Goal: Information Seeking & Learning: Learn about a topic

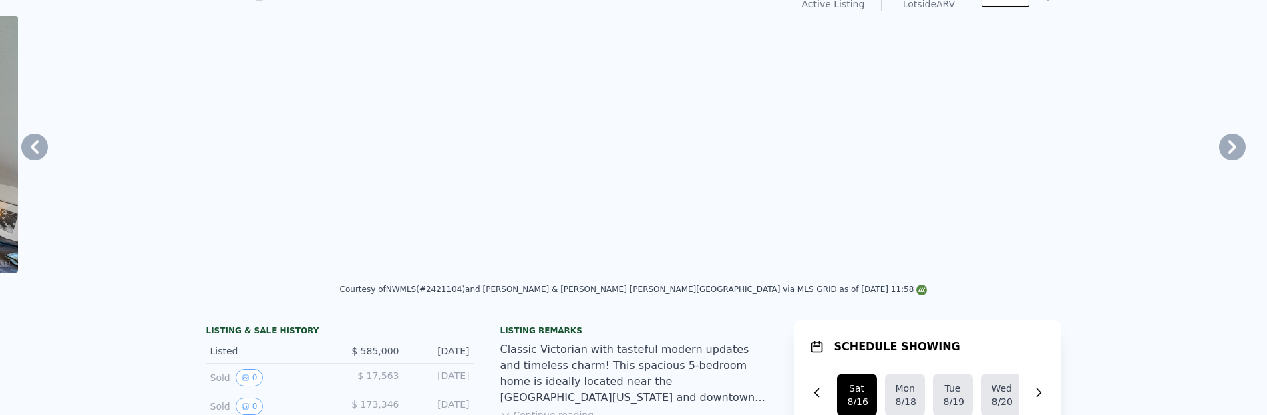
scroll to position [5, 0]
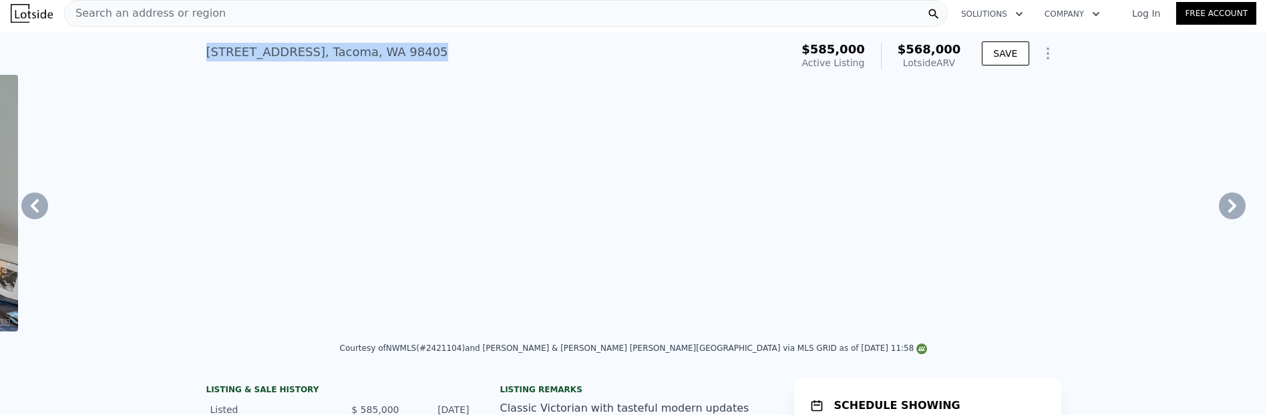
drag, startPoint x: 147, startPoint y: 59, endPoint x: 423, endPoint y: 60, distance: 276.5
click at [423, 60] on div "618 S 15th St , Tacoma , WA 98405 Active at $585k (~ARV $568k )" at bounding box center [496, 55] width 580 height 37
copy div "618 S 15th St , Tacoma , WA 98405"
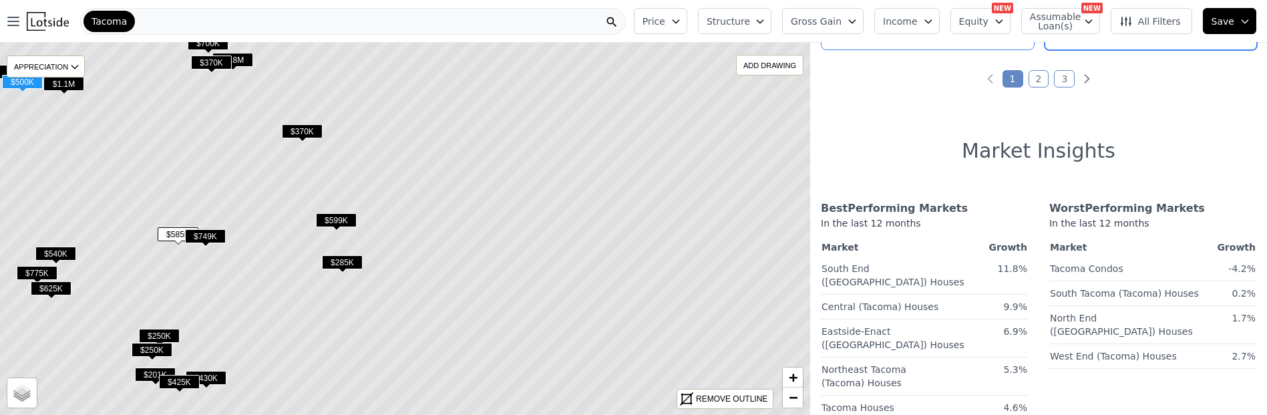
scroll to position [1256, 21]
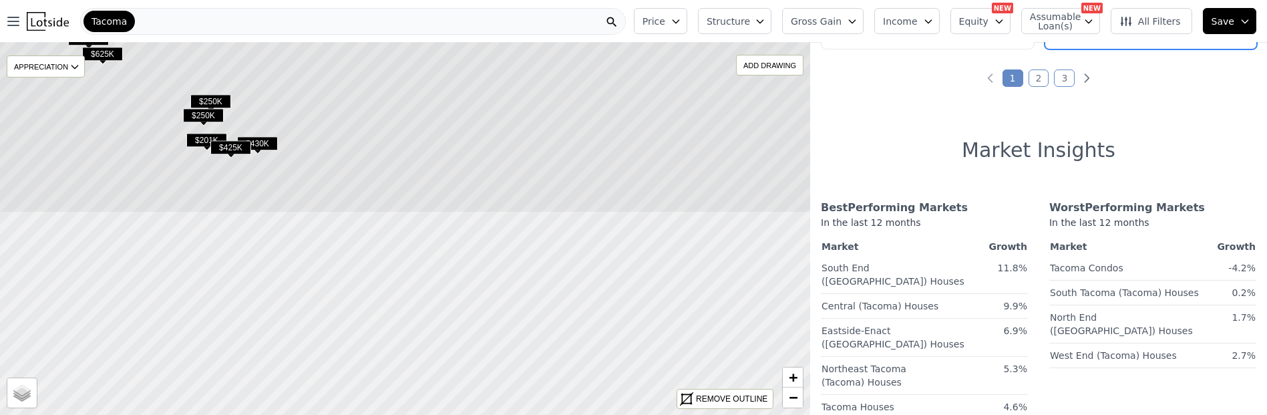
drag, startPoint x: 443, startPoint y: 382, endPoint x: 494, endPoint y: 148, distance: 240.0
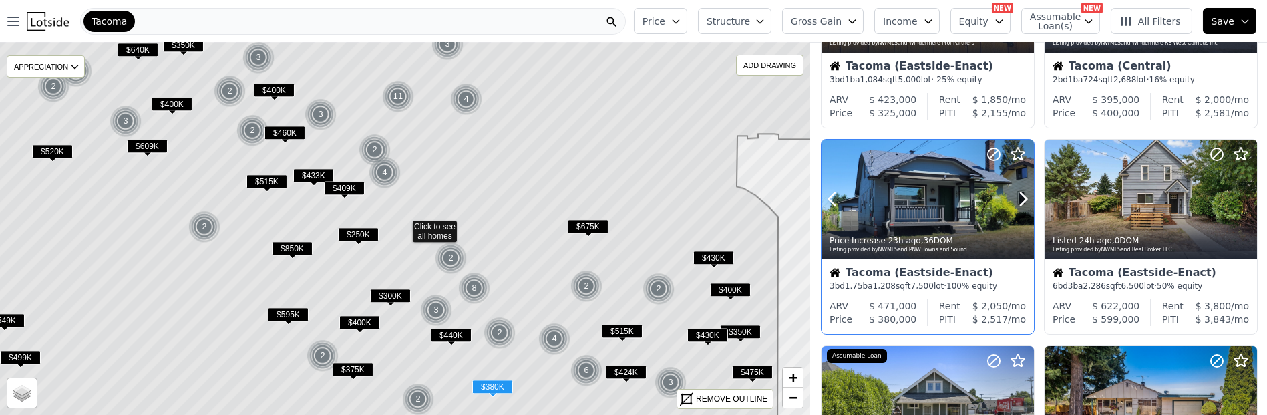
scroll to position [445, 21]
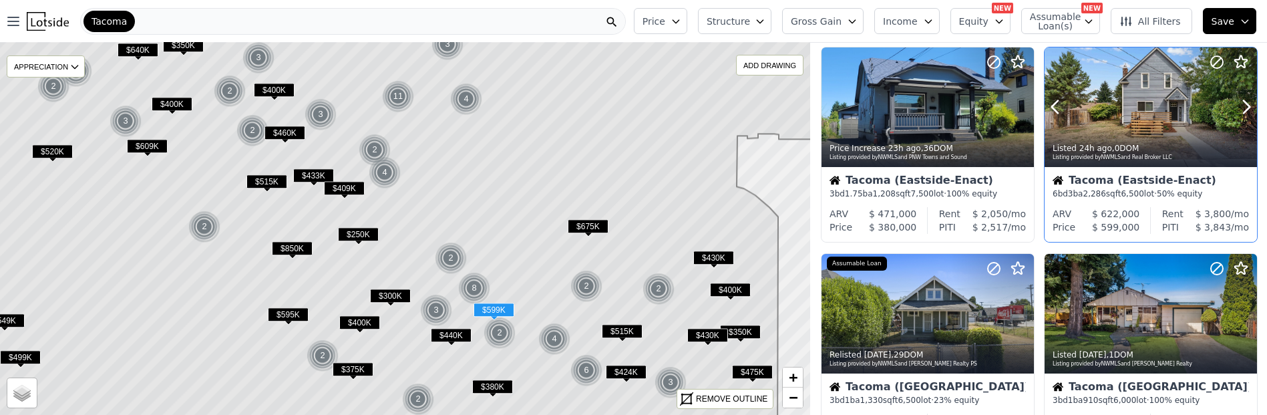
click at [1171, 133] on div at bounding box center [1213, 89] width 85 height 85
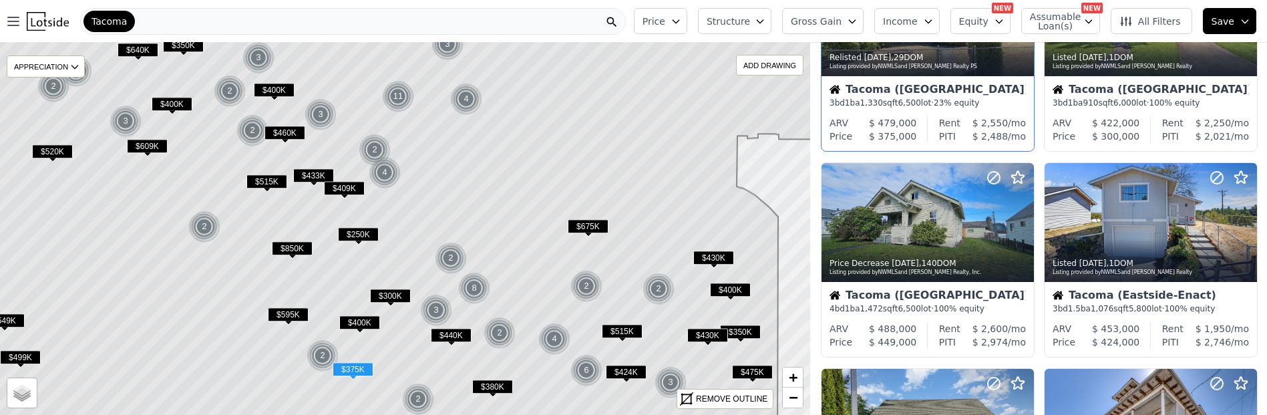
scroll to position [890, 21]
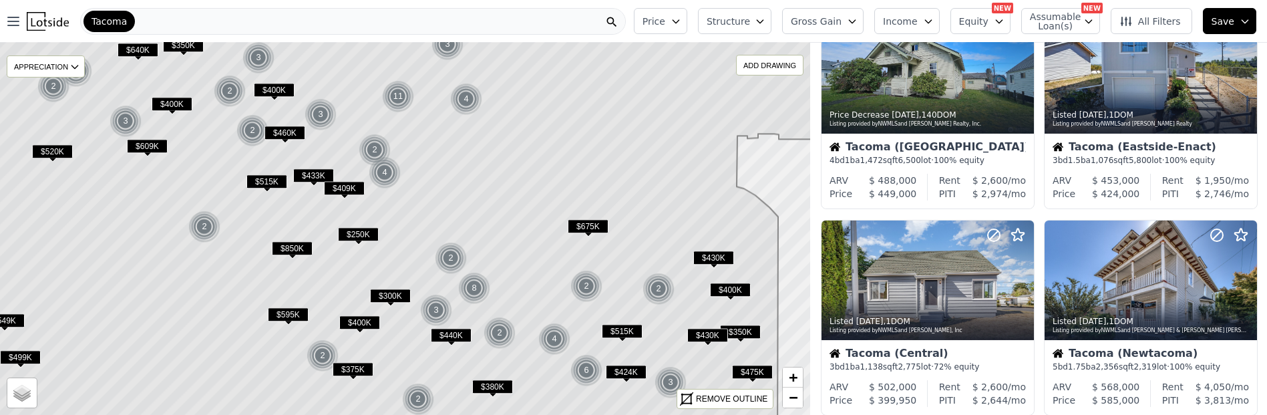
click at [1156, 28] on span "All Filters" at bounding box center [1149, 21] width 61 height 13
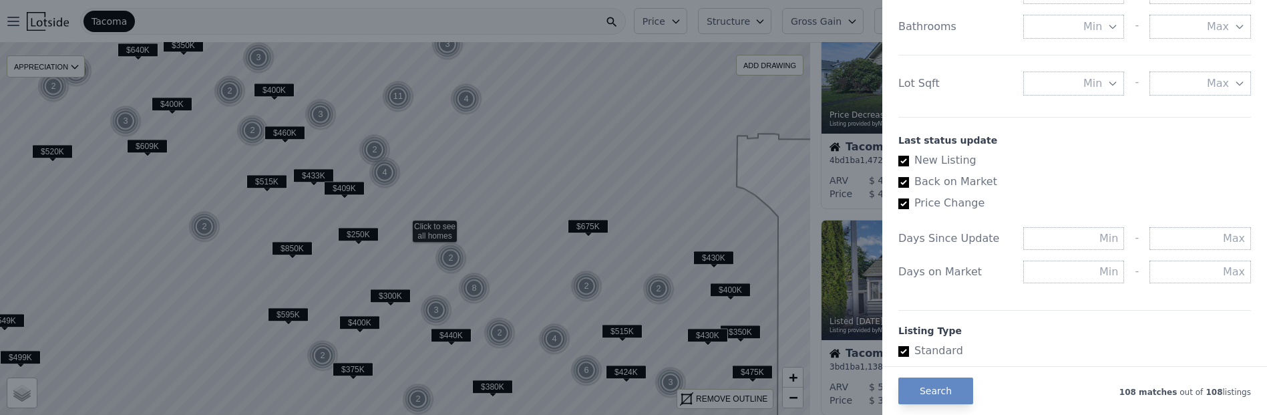
scroll to position [653, 0]
click at [1107, 26] on icon "button" at bounding box center [1112, 20] width 11 height 11
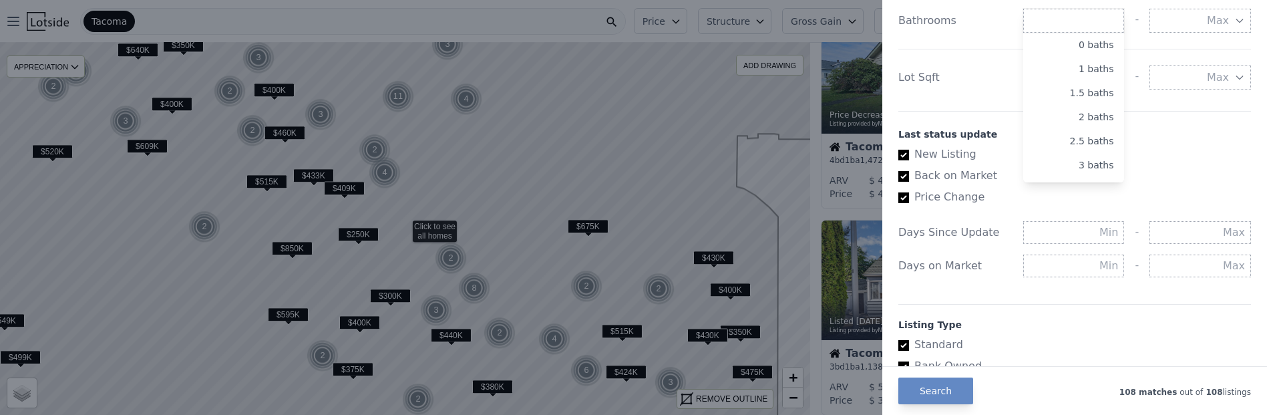
drag, startPoint x: 1066, startPoint y: 146, endPoint x: 1054, endPoint y: 144, distance: 13.0
click at [1066, 70] on button "2 beds" at bounding box center [1074, 58] width 102 height 24
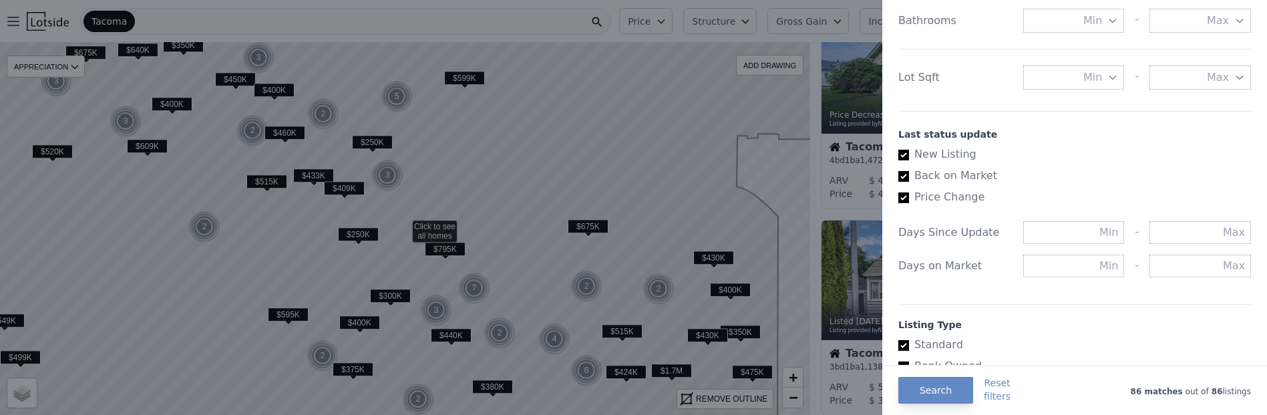
click at [1076, 33] on button "Min" at bounding box center [1074, 21] width 102 height 24
click at [1046, 105] on button "1.5 baths" at bounding box center [1074, 93] width 102 height 24
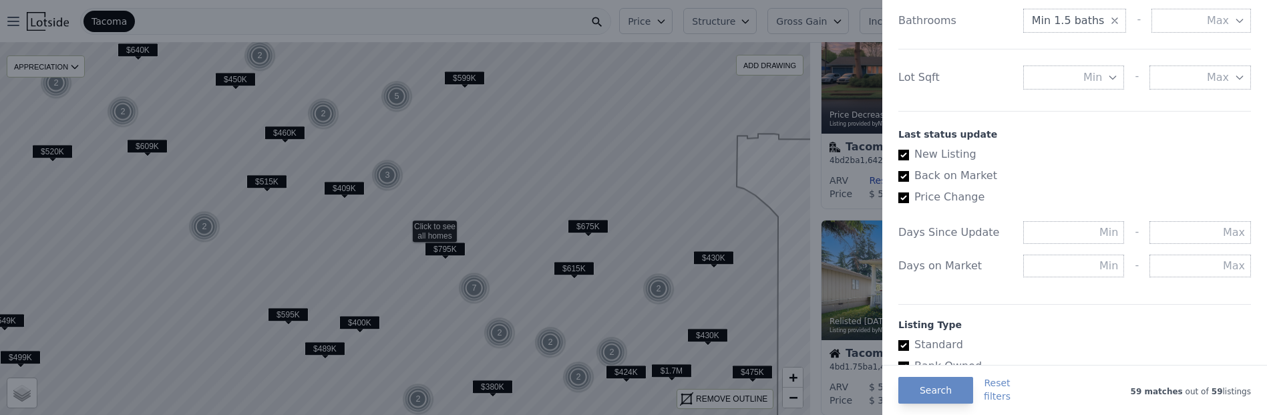
scroll to position [194, 21]
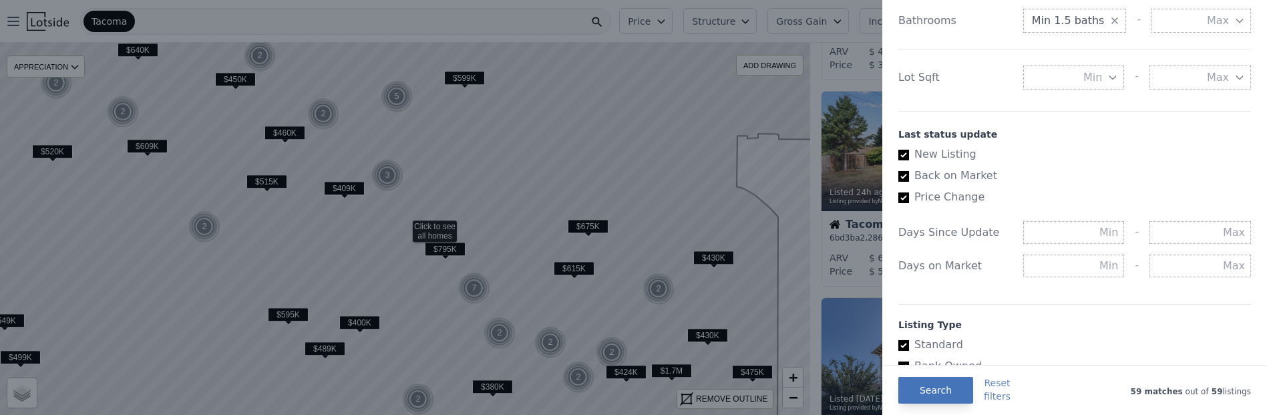
click at [898, 384] on button "Search" at bounding box center [935, 390] width 75 height 27
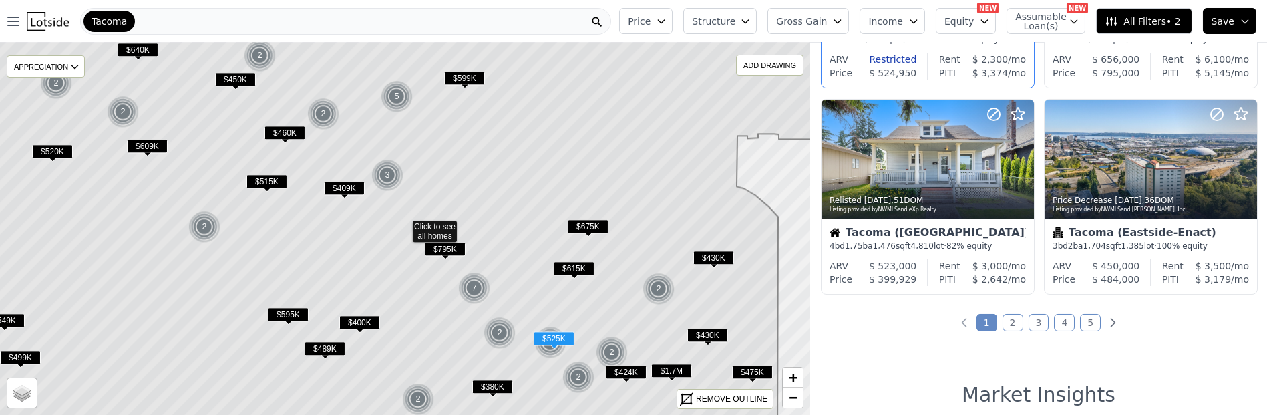
scroll to position [936, 21]
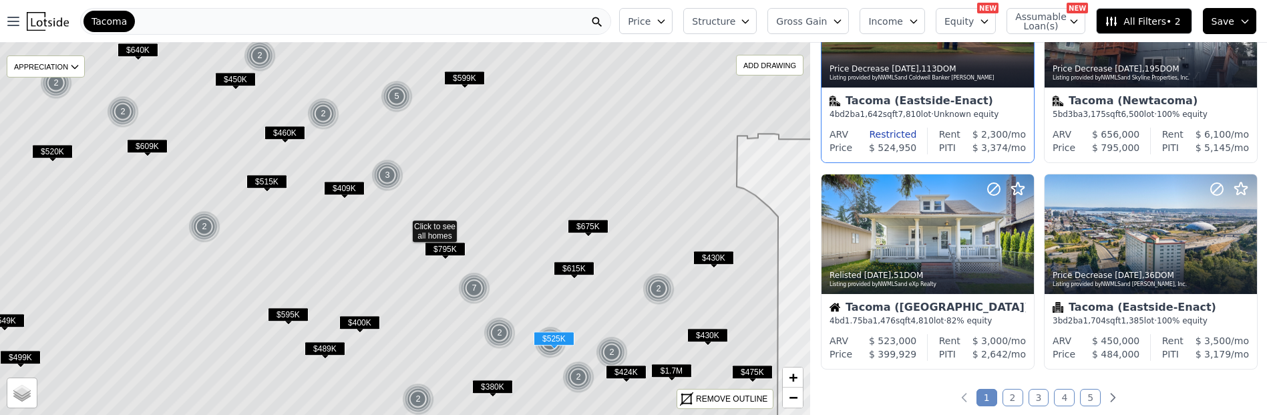
click at [954, 54] on div at bounding box center [990, 11] width 85 height 85
click at [901, 88] on div at bounding box center [927, 29] width 212 height 120
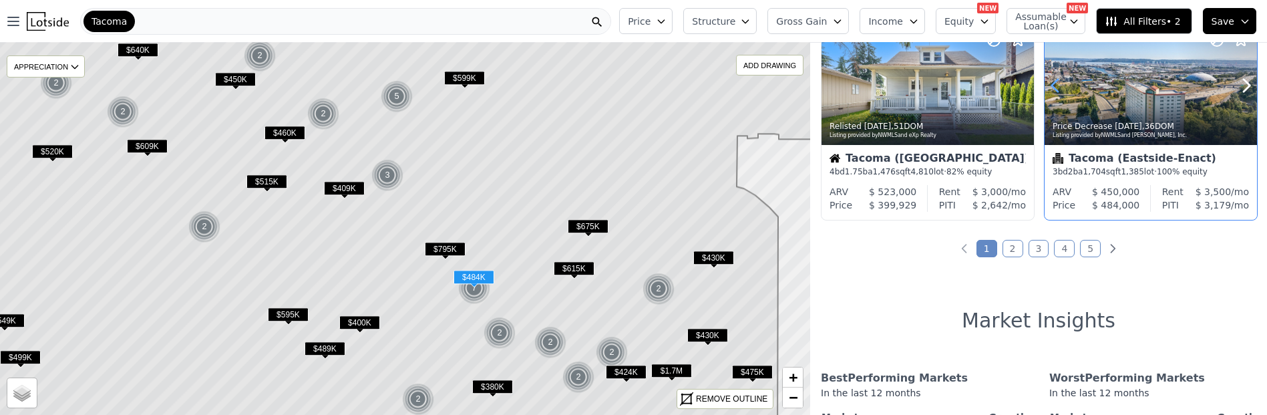
scroll to position [1159, 21]
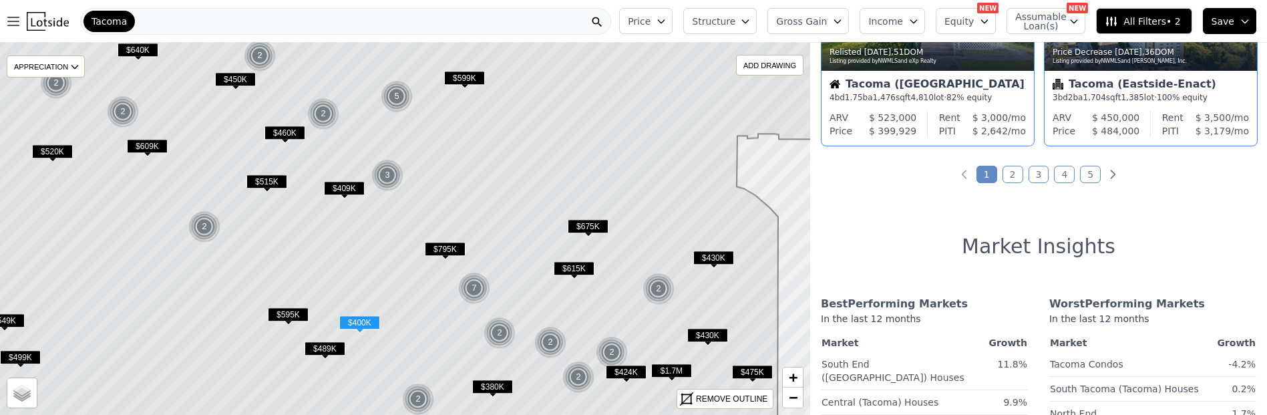
click at [897, 71] on div at bounding box center [927, 11] width 212 height 120
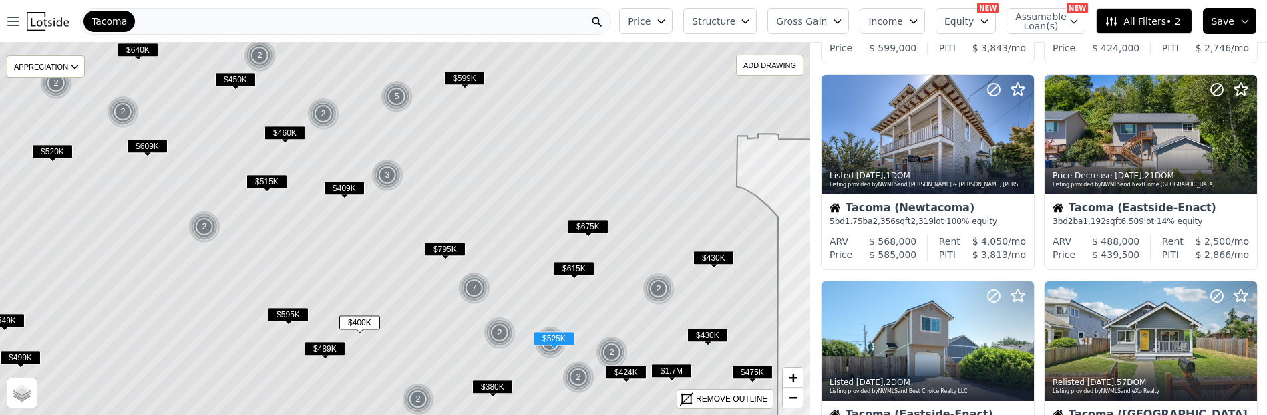
scroll to position [0, 21]
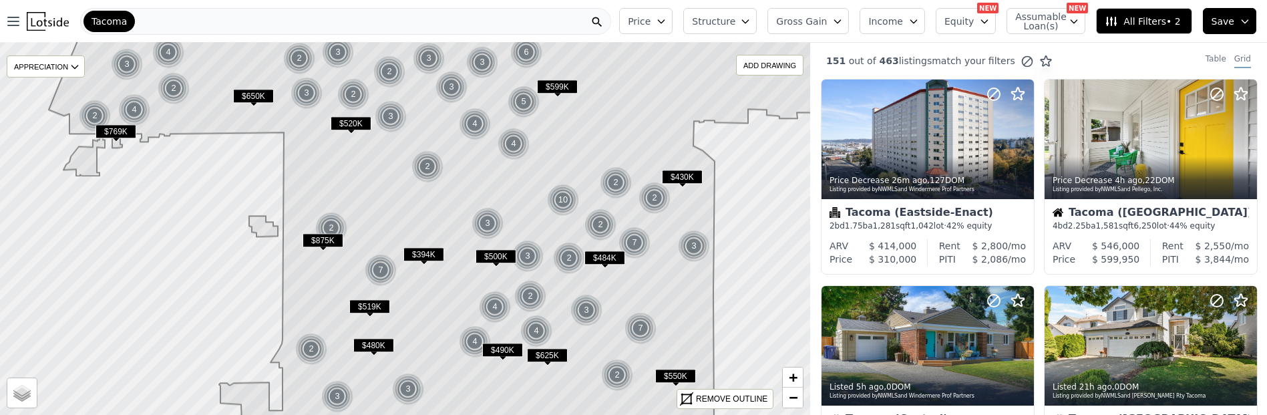
click at [656, 26] on icon "button" at bounding box center [661, 21] width 11 height 11
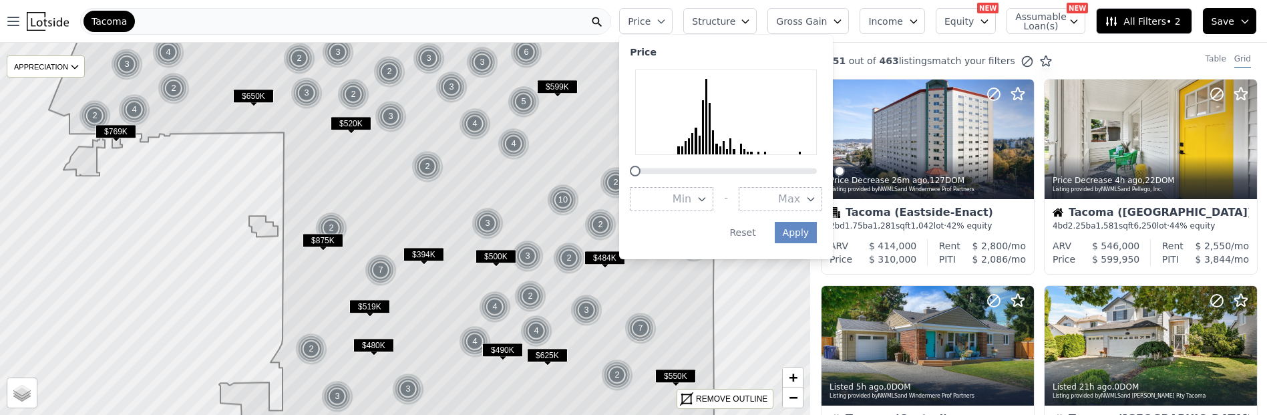
click at [656, 26] on icon "button" at bounding box center [661, 21] width 11 height 11
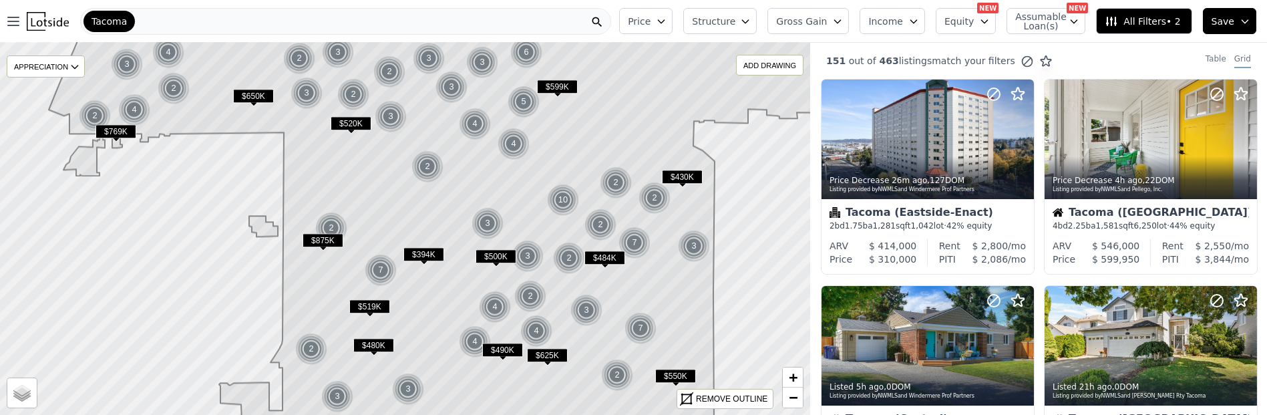
click at [1118, 25] on span "All Filters • 2" at bounding box center [1142, 21] width 75 height 13
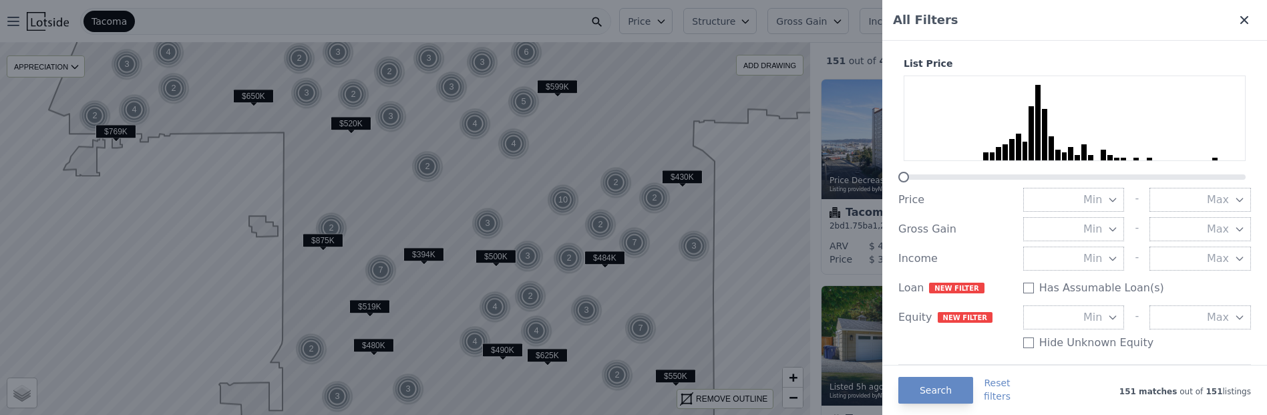
click at [1237, 25] on icon at bounding box center [1243, 19] width 13 height 13
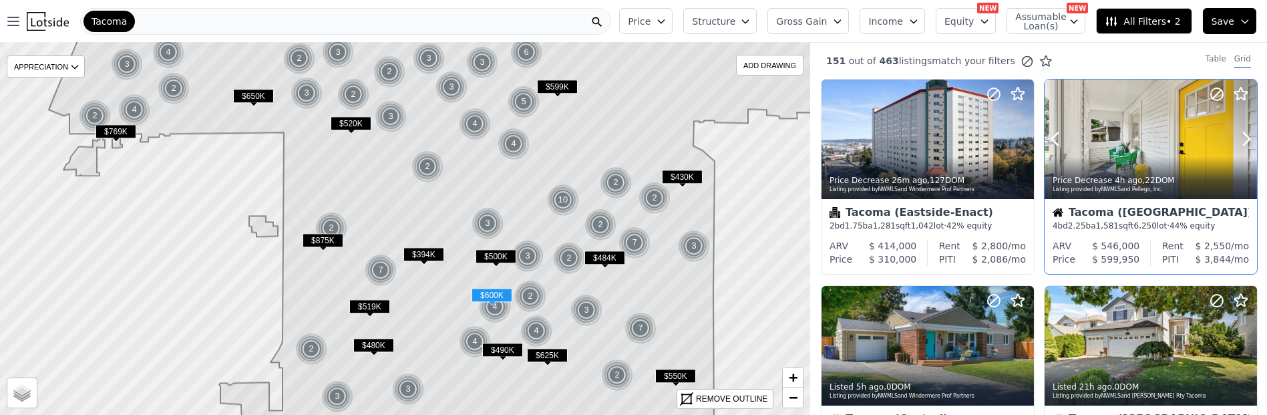
click at [1126, 124] on div at bounding box center [1150, 139] width 212 height 120
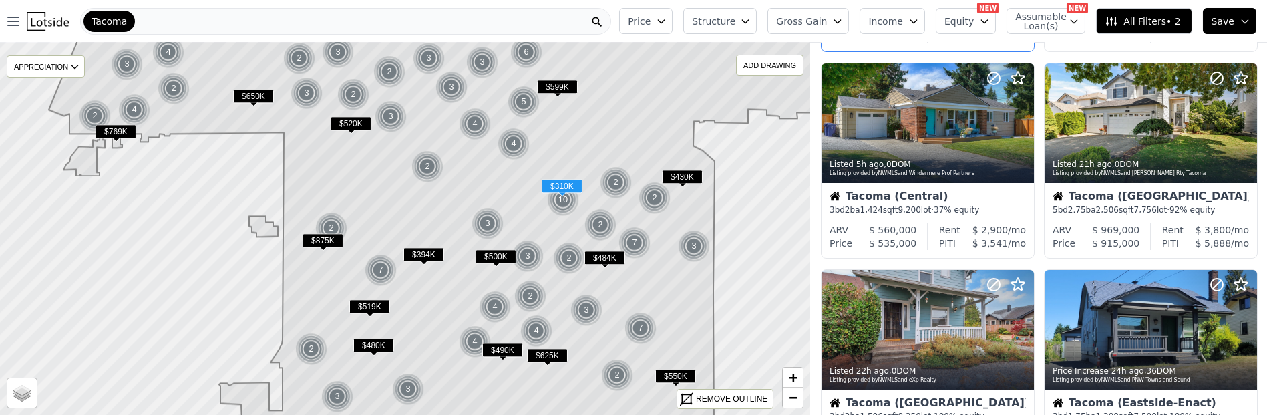
scroll to position [296, 0]
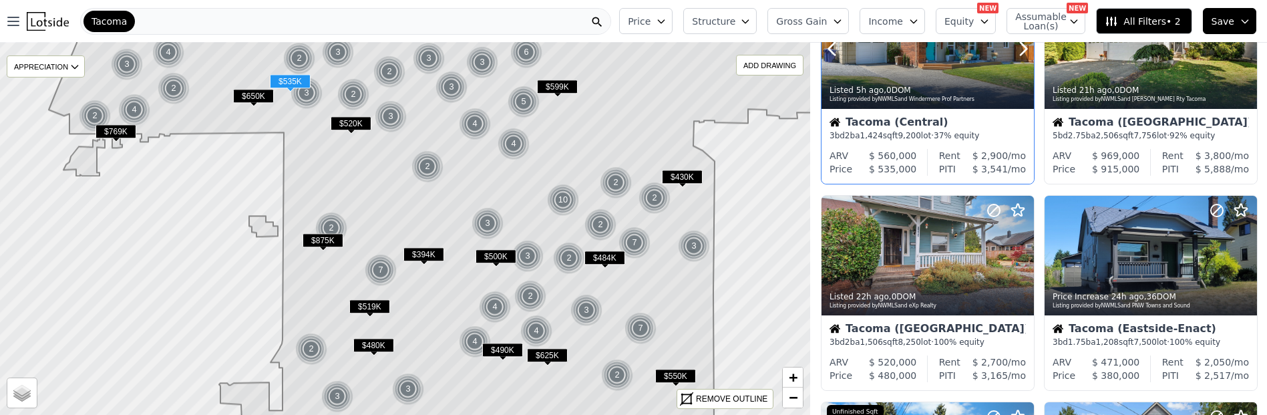
click at [952, 88] on div at bounding box center [927, 49] width 212 height 120
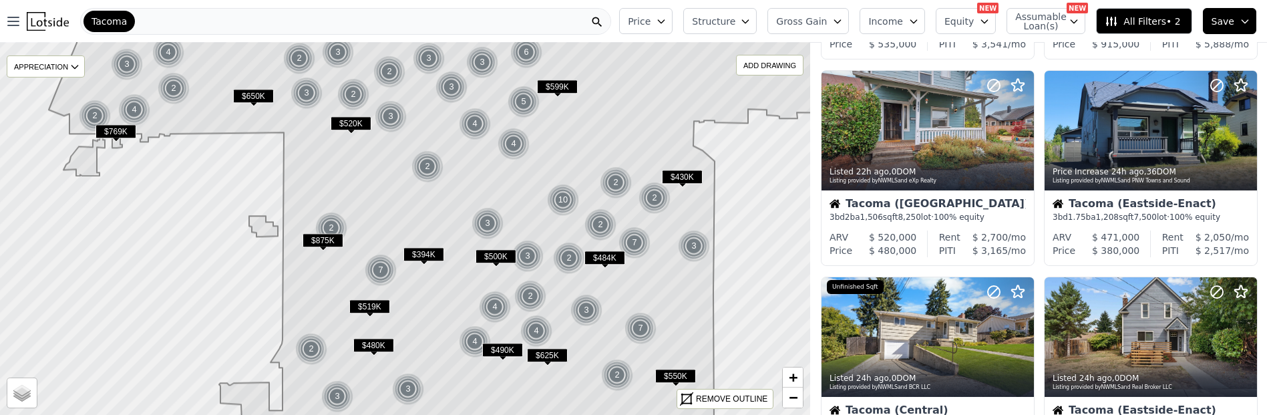
scroll to position [445, 0]
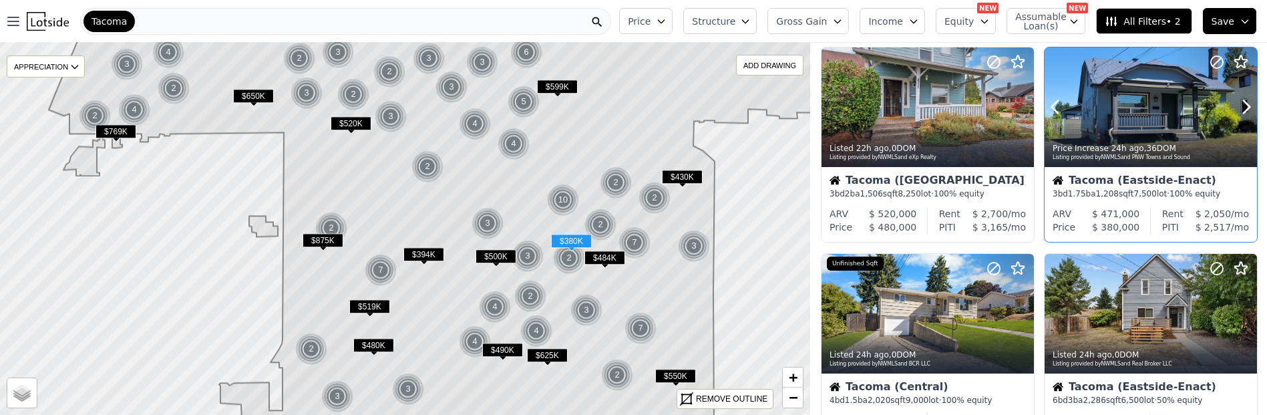
click at [1156, 162] on div at bounding box center [1150, 107] width 212 height 120
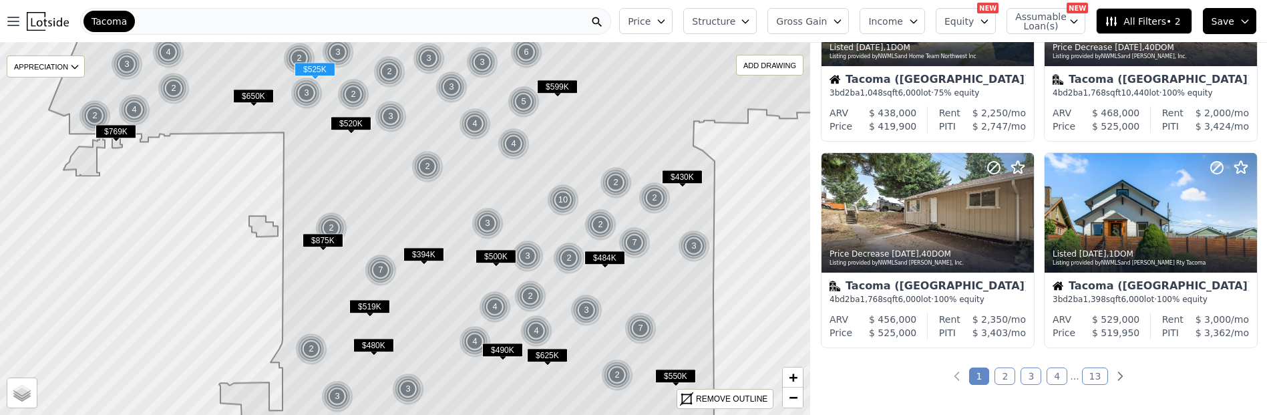
scroll to position [964, 0]
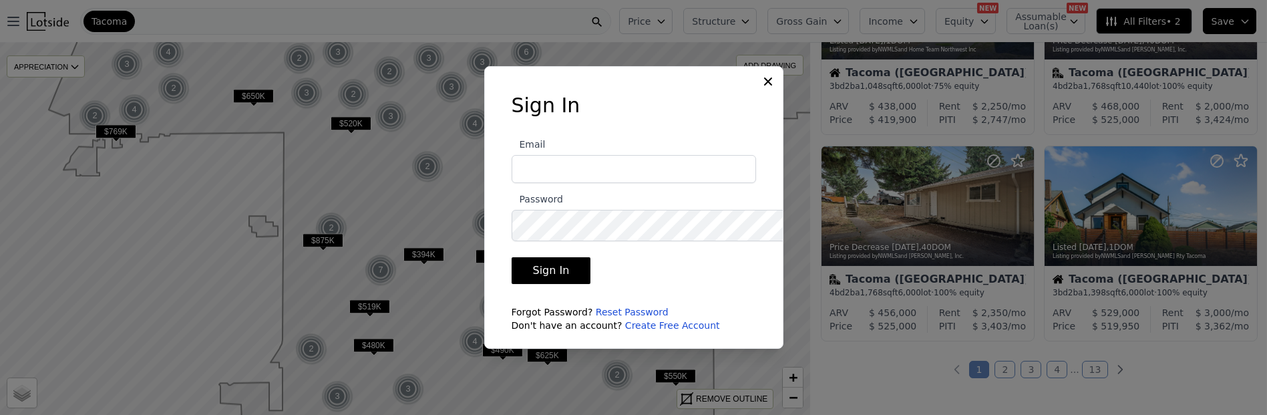
click at [772, 77] on icon at bounding box center [768, 81] width 8 height 8
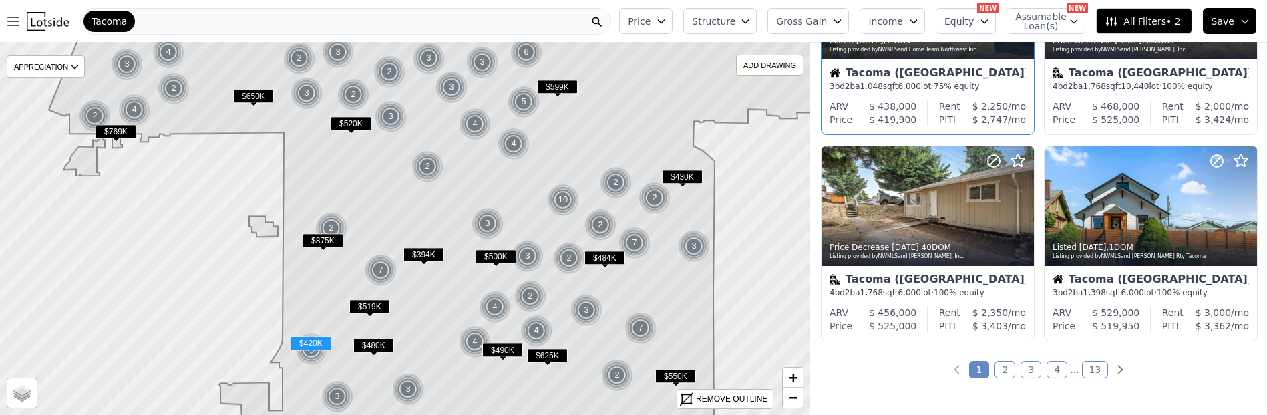
click at [918, 60] on div at bounding box center [927, 1] width 212 height 120
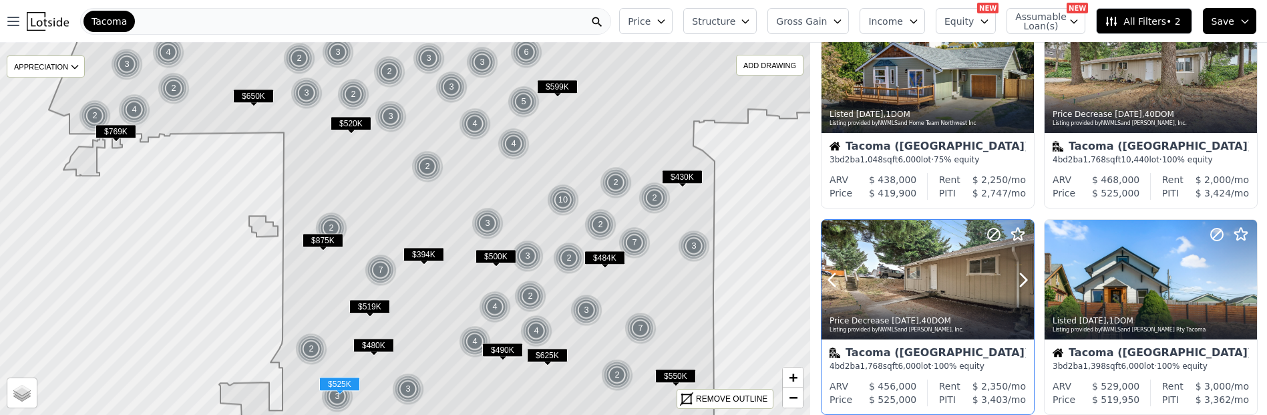
scroll to position [890, 0]
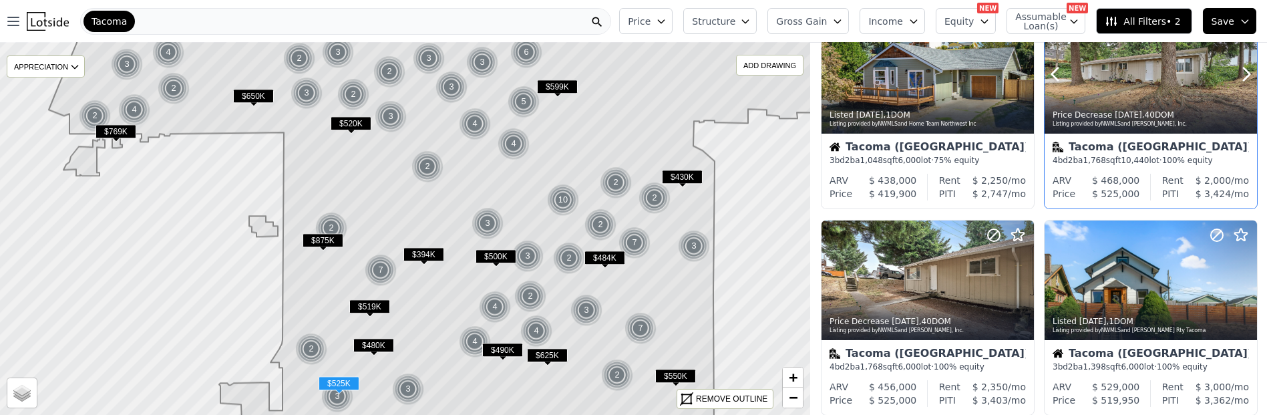
click at [1152, 134] on div at bounding box center [1150, 75] width 212 height 120
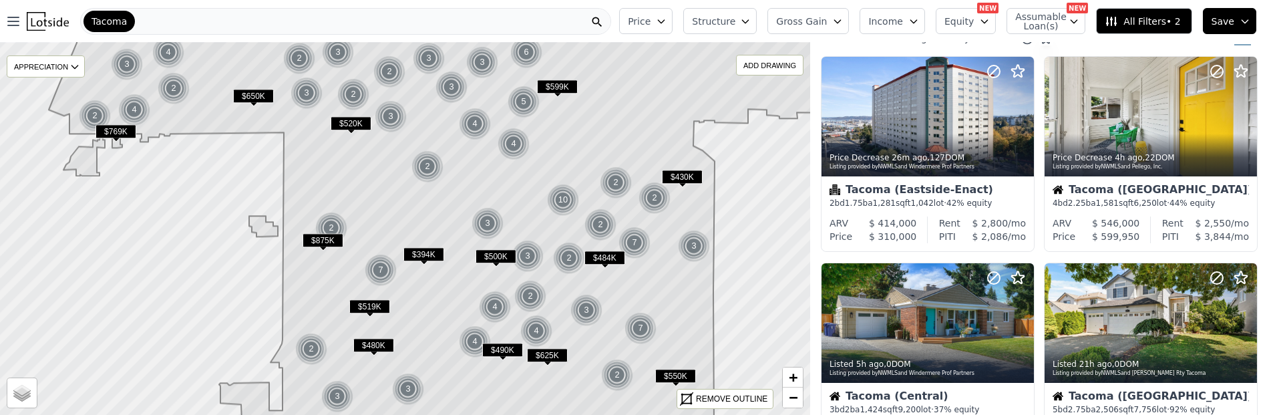
scroll to position [0, 0]
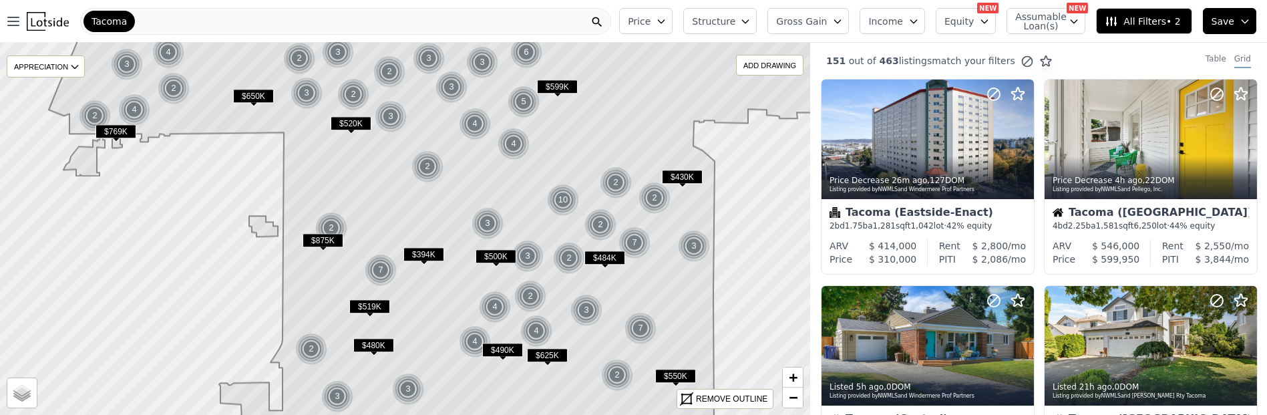
click at [1024, 24] on span "Assumable Loan(s)" at bounding box center [1036, 21] width 43 height 19
click at [1017, 52] on input "Has Assumable Loan(s)" at bounding box center [1022, 46] width 11 height 11
checkbox input "true"
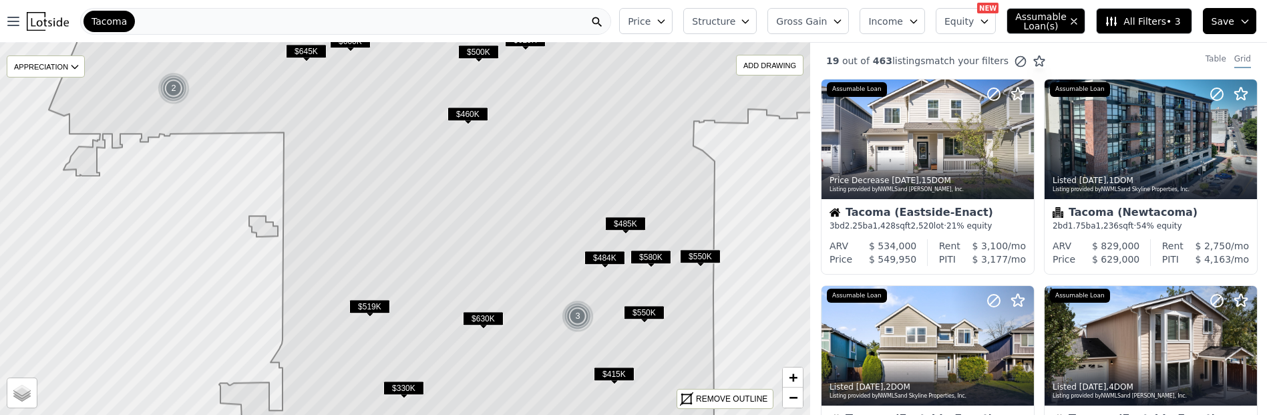
click at [695, 27] on button "Structure" at bounding box center [719, 21] width 73 height 26
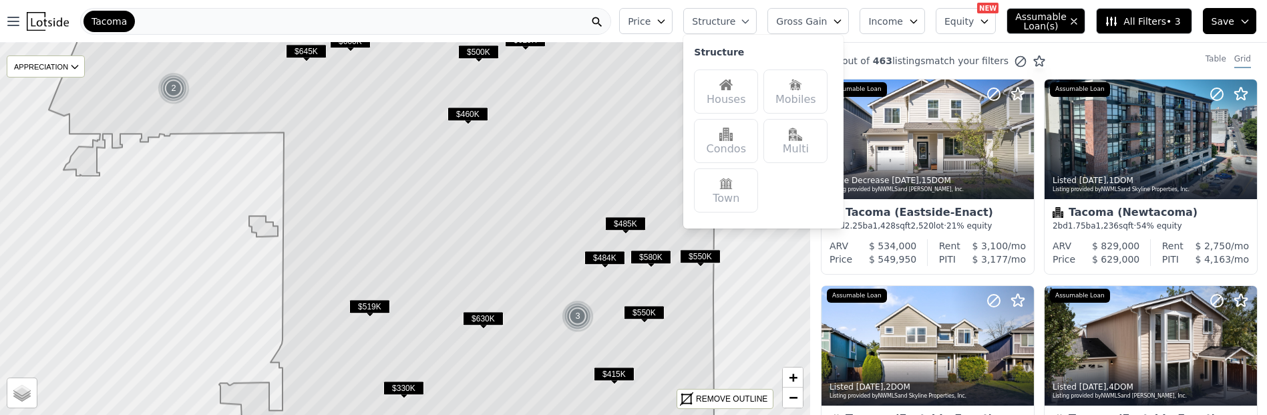
click at [789, 91] on img at bounding box center [795, 84] width 13 height 13
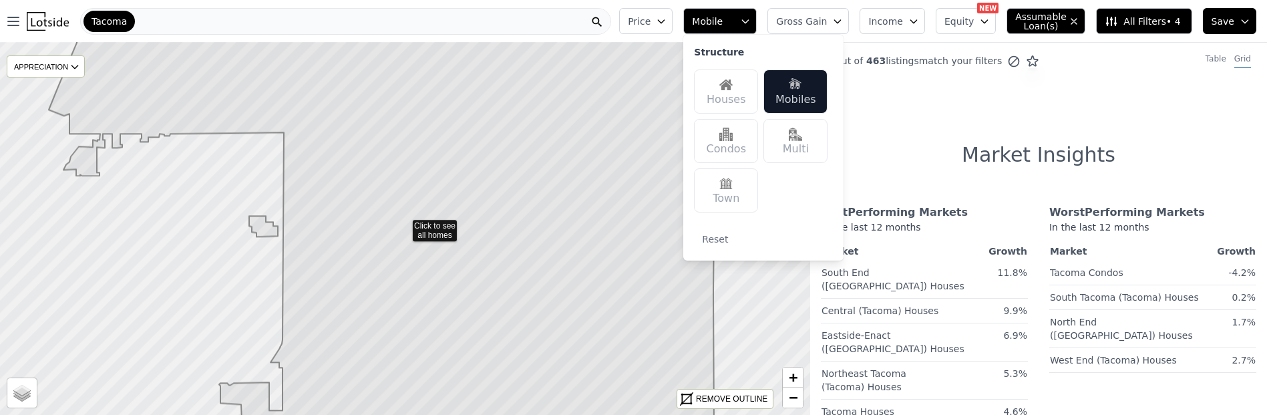
click at [378, 20] on div "Tacoma" at bounding box center [345, 21] width 531 height 27
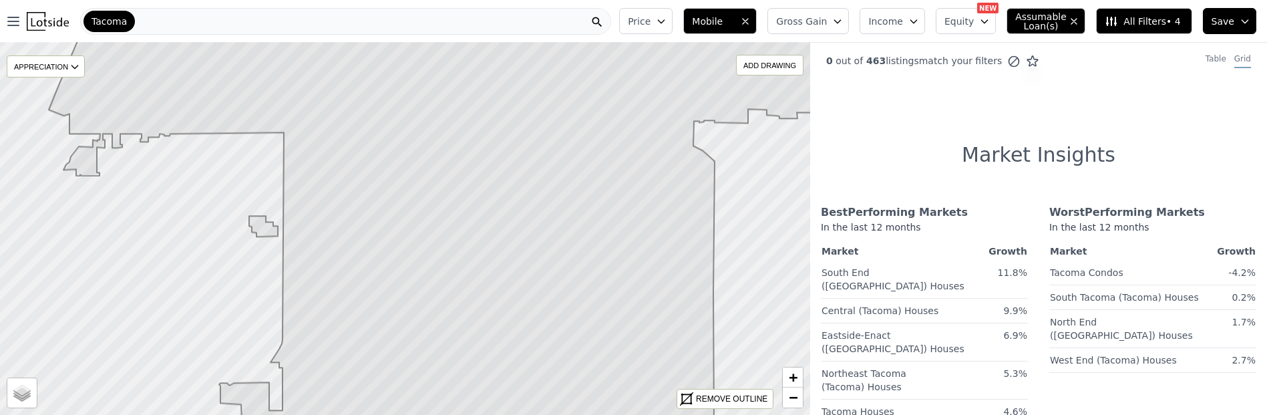
click at [1071, 23] on icon "button" at bounding box center [1073, 21] width 5 height 5
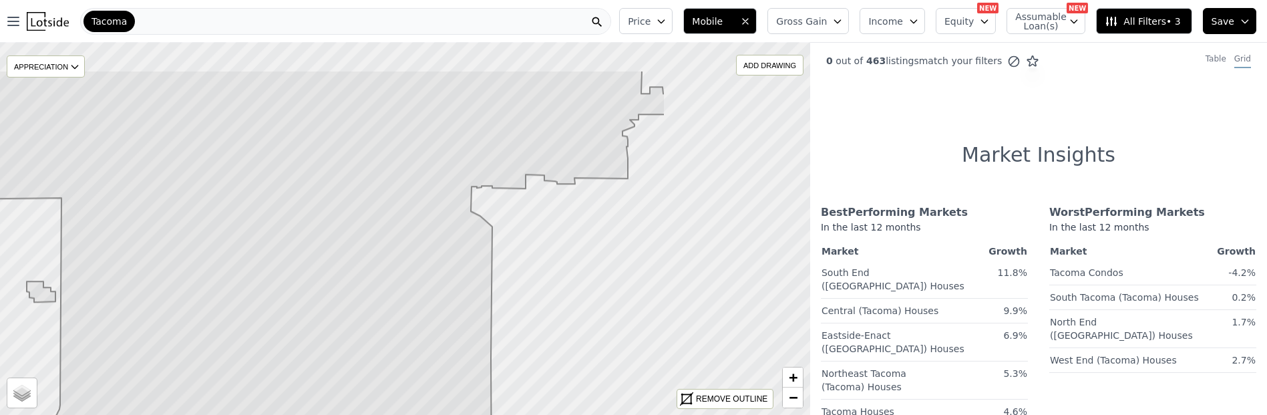
drag, startPoint x: 640, startPoint y: 212, endPoint x: 423, endPoint y: 272, distance: 224.6
click at [419, 271] on icon at bounding box center [245, 291] width 839 height 443
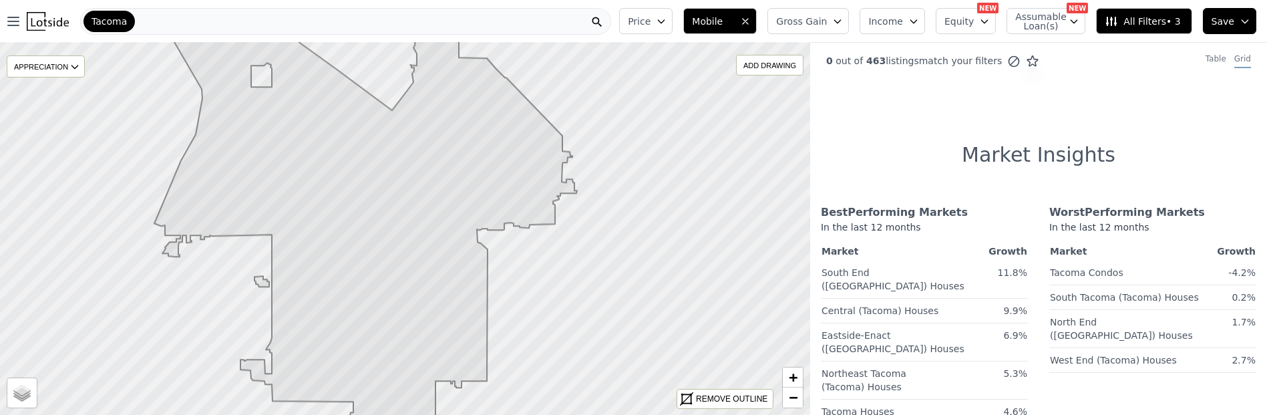
click at [450, 275] on icon at bounding box center [365, 226] width 423 height 443
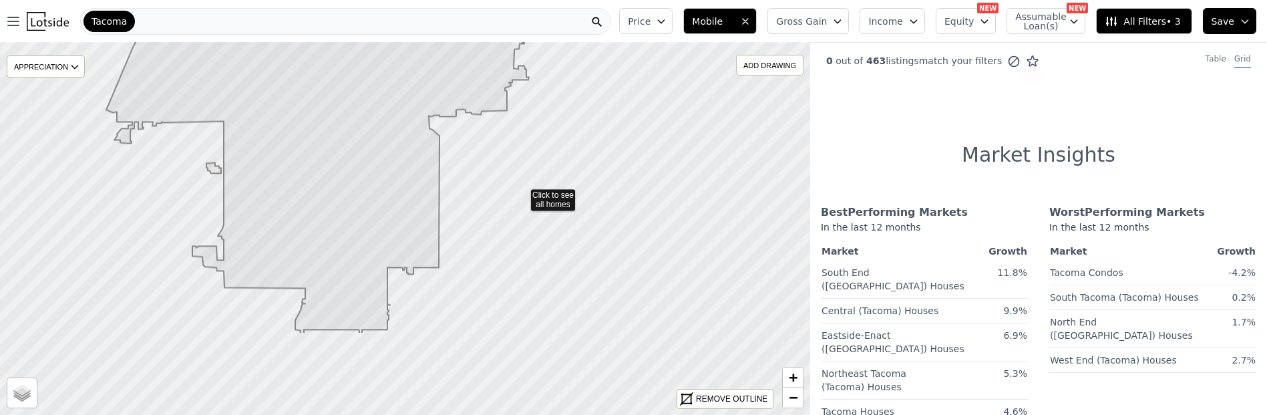
drag, startPoint x: 567, startPoint y: 311, endPoint x: 530, endPoint y: 201, distance: 115.5
click at [526, 200] on icon at bounding box center [354, 112] width 971 height 444
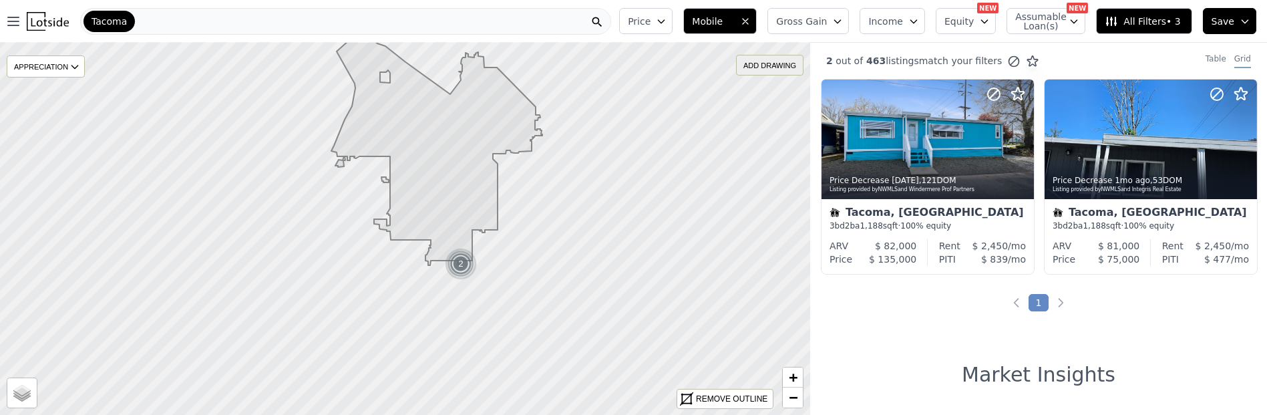
click at [773, 69] on div "ADD DRAWING" at bounding box center [770, 64] width 66 height 19
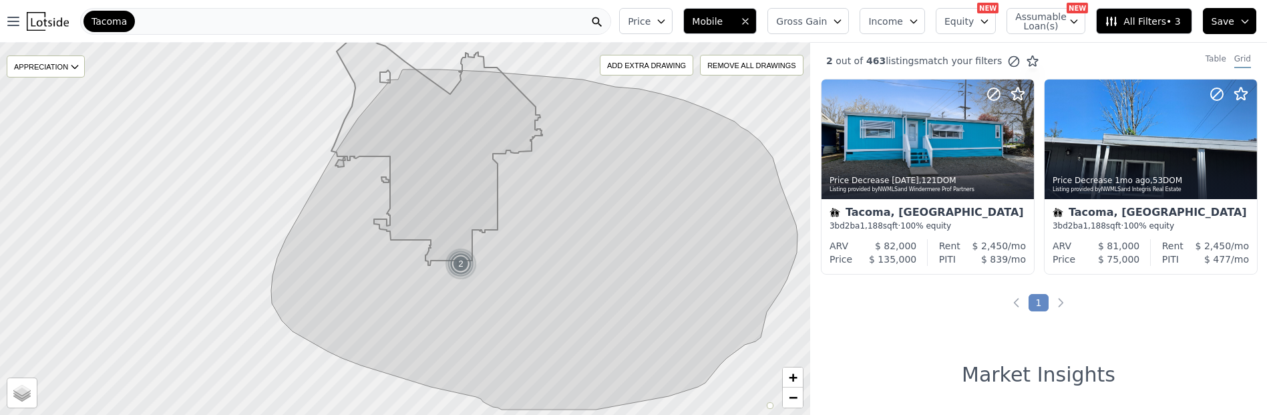
scroll to position [74, 0]
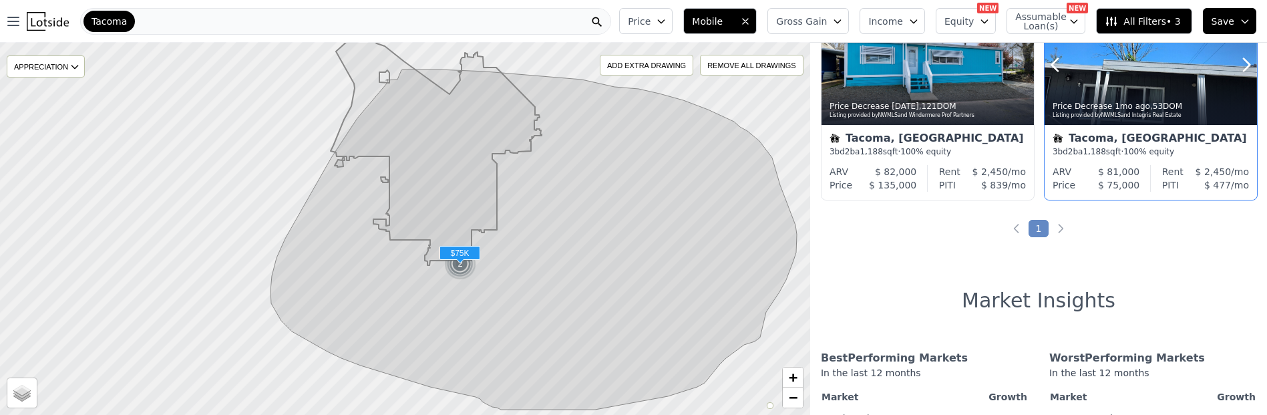
click at [1111, 113] on div "Price Decrease 1mo ago , 53 DOM Listing provided by NWMLS and Integris Real Est…" at bounding box center [1150, 109] width 212 height 32
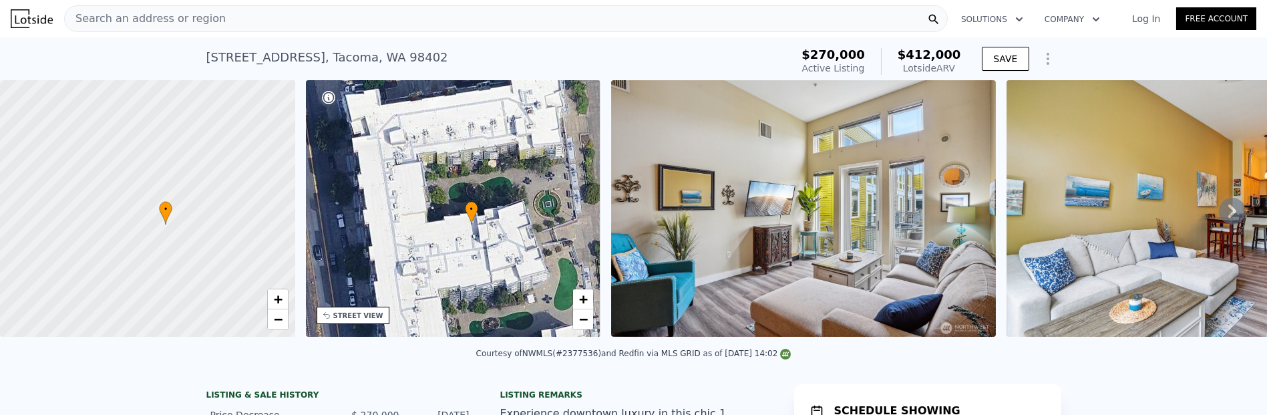
click at [961, 61] on span "$412,000" at bounding box center [929, 54] width 63 height 14
click at [1048, 64] on icon "Show Options" at bounding box center [1047, 58] width 1 height 11
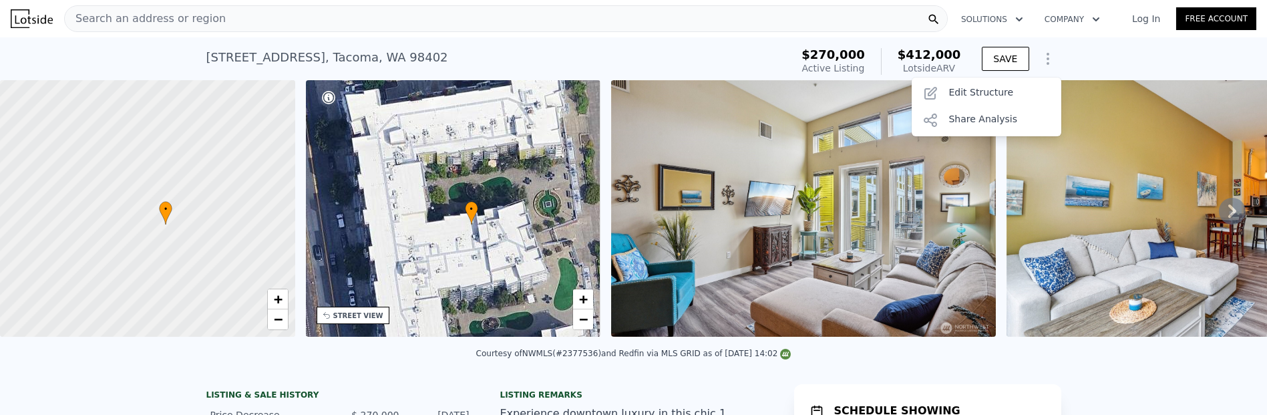
click at [1145, 60] on div "1705 Dock St Unit 520 , Tacoma , WA 98402 Active at $270k (~ARV $412k ) $270,00…" at bounding box center [633, 58] width 1267 height 43
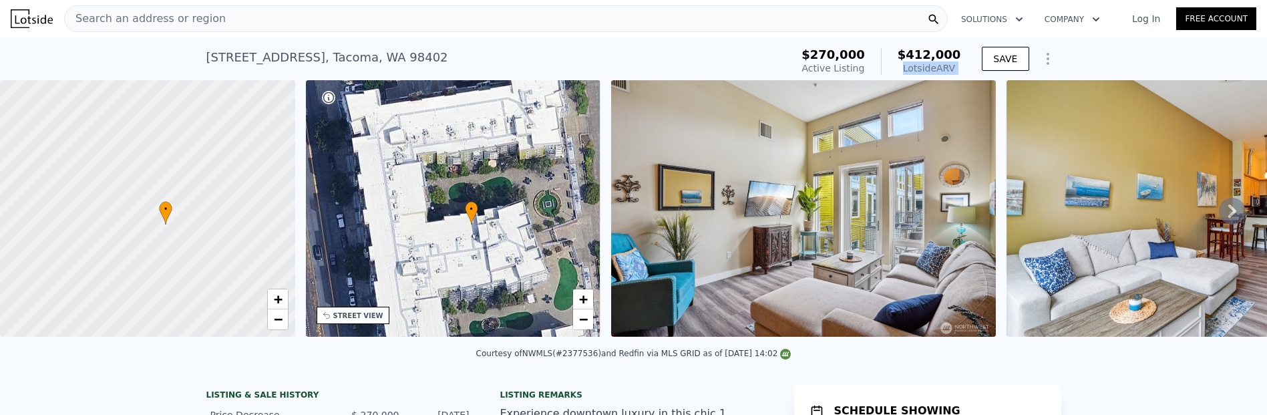
drag, startPoint x: 944, startPoint y: 75, endPoint x: 1018, endPoint y: 77, distance: 73.5
click at [1018, 77] on div "$270,000 Active Listing $412,000 Lotside ARV SAVE" at bounding box center [928, 61] width 264 height 37
copy div "Lotside ARV"
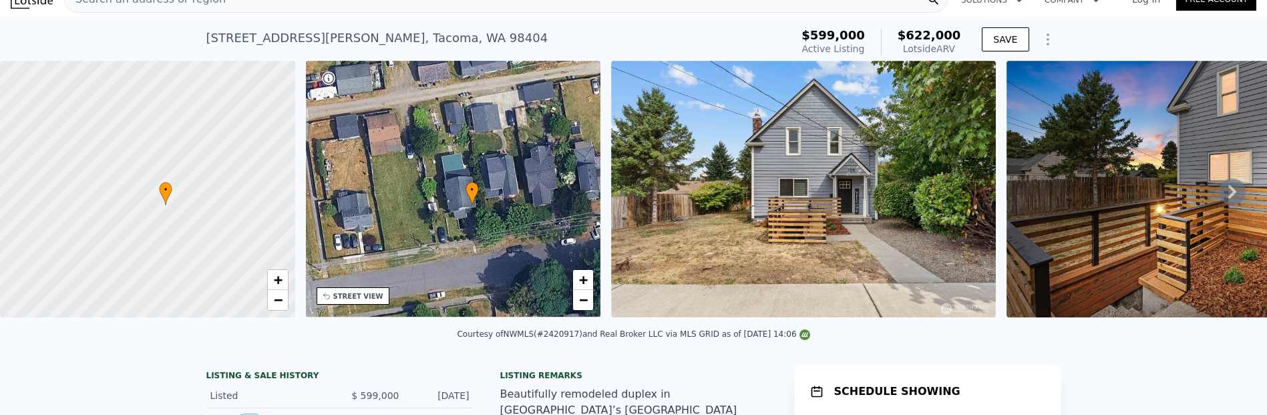
scroll to position [5, 0]
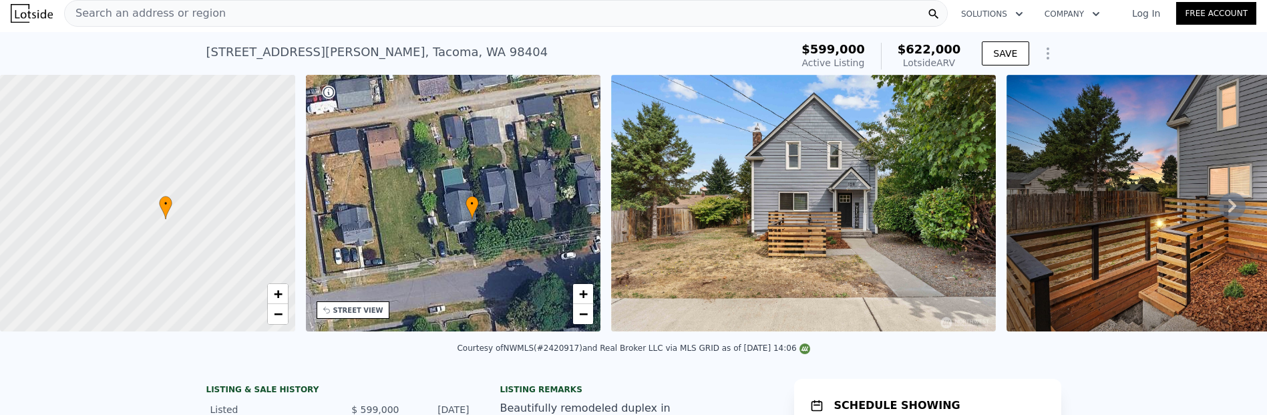
click at [1219, 219] on icon at bounding box center [1232, 205] width 27 height 27
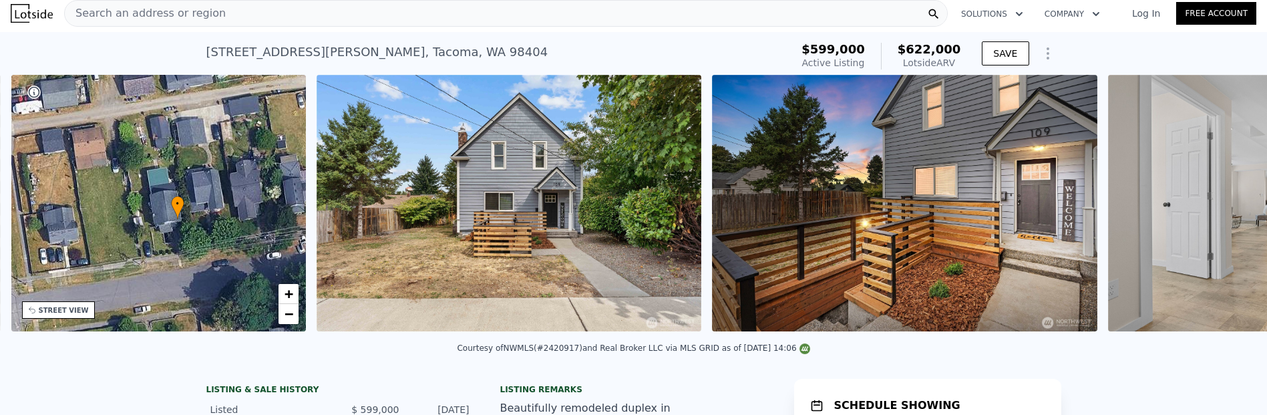
scroll to position [0, 349]
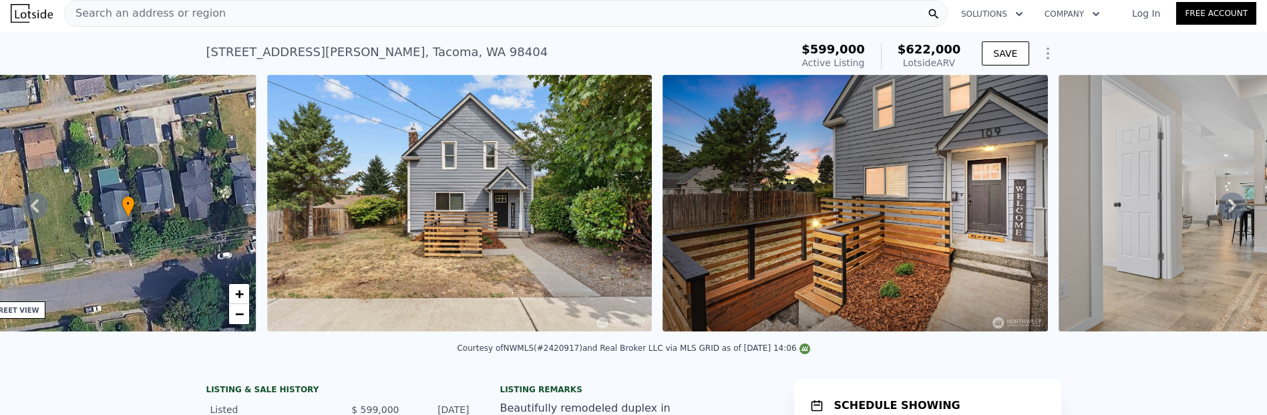
click at [1228, 212] on icon at bounding box center [1232, 205] width 8 height 13
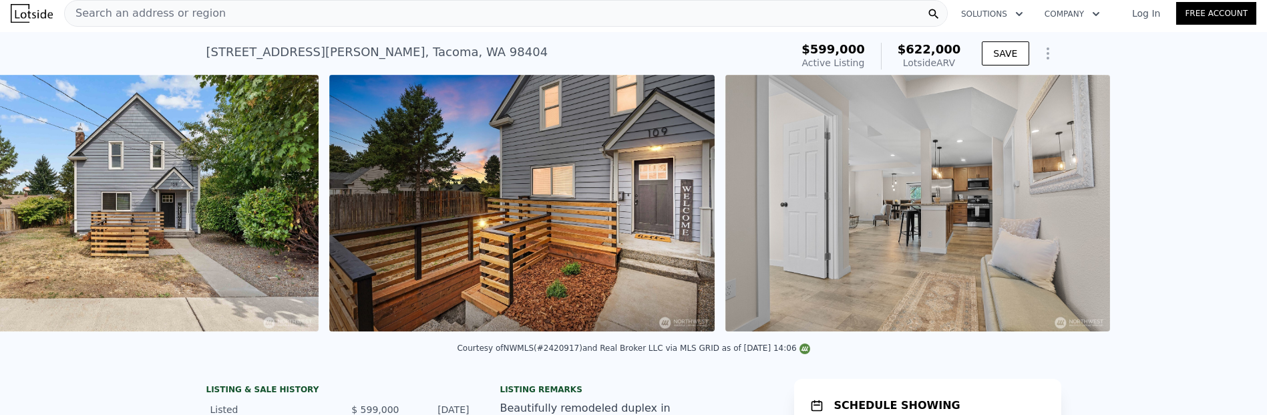
scroll to position [0, 687]
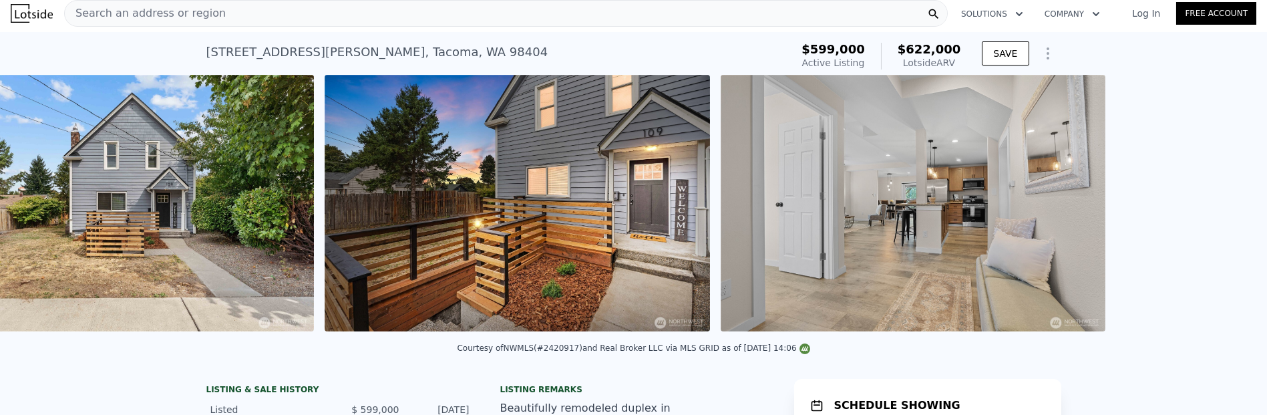
click at [1211, 234] on div "• + − • + − STREET VIEW Loading... SATELLITE VIEW" at bounding box center [633, 205] width 1267 height 261
click at [1221, 219] on icon at bounding box center [1232, 205] width 27 height 27
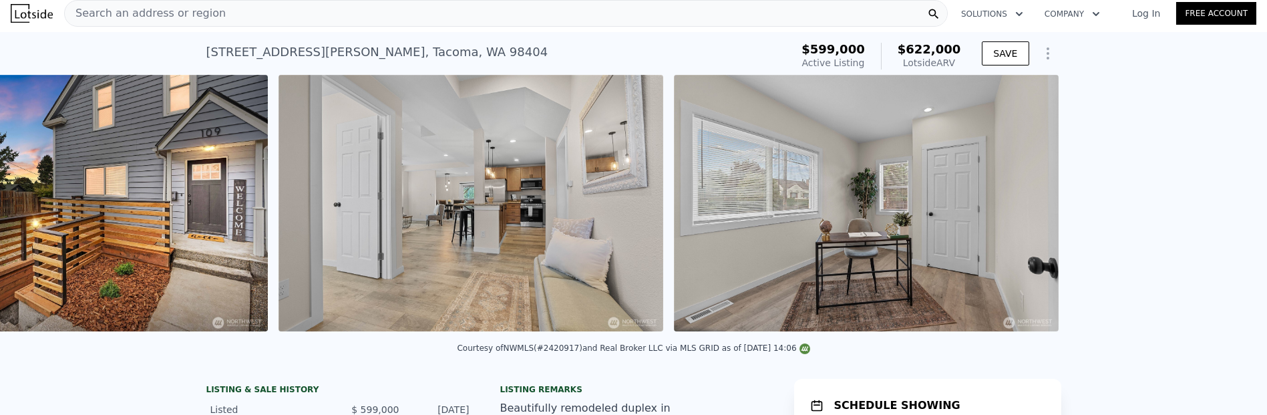
scroll to position [0, 1132]
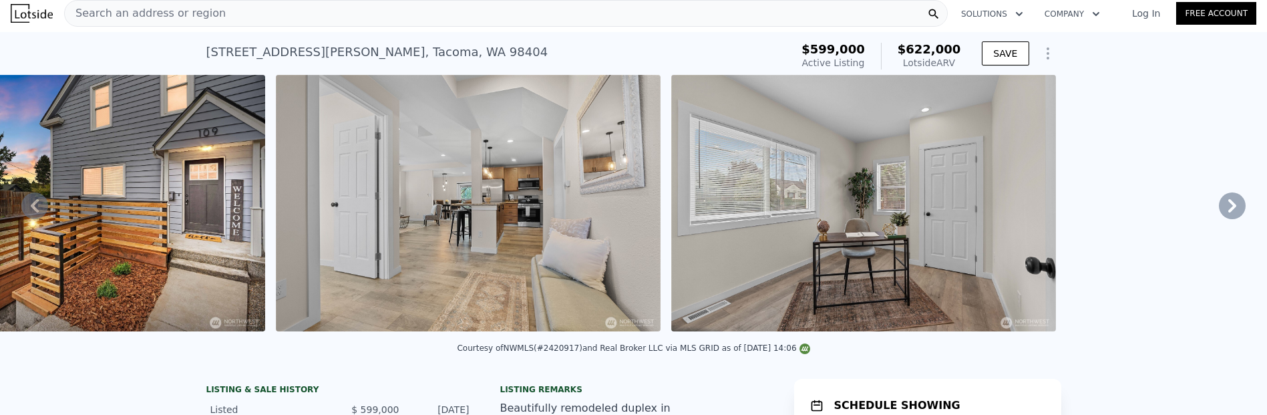
click at [1228, 212] on icon at bounding box center [1232, 205] width 8 height 13
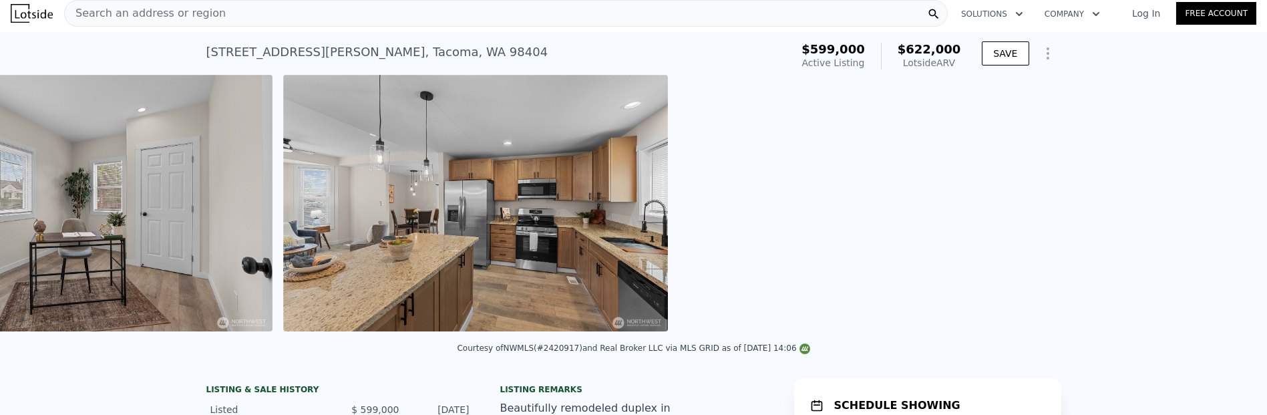
click at [1217, 235] on div "• + − • + − STREET VIEW Loading... SATELLITE VIEW" at bounding box center [633, 205] width 1267 height 261
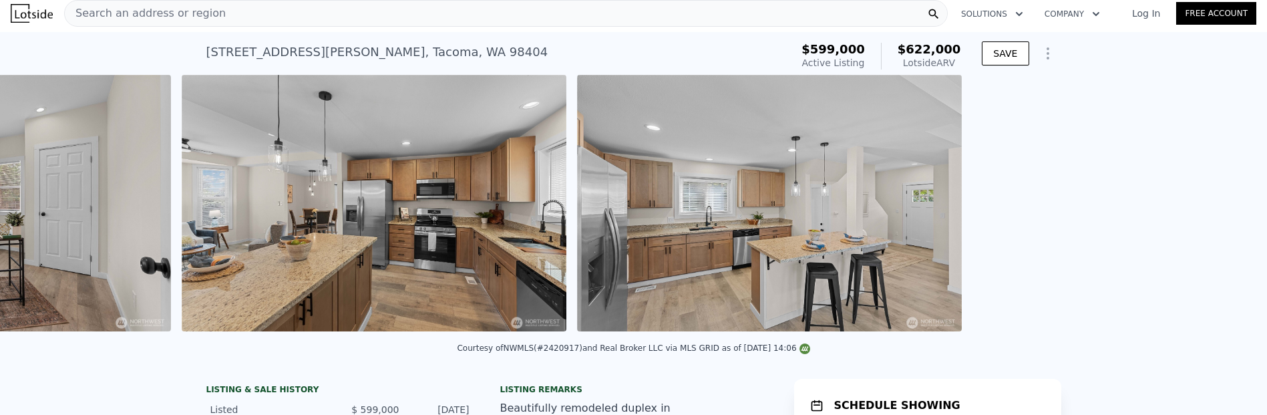
scroll to position [0, 2022]
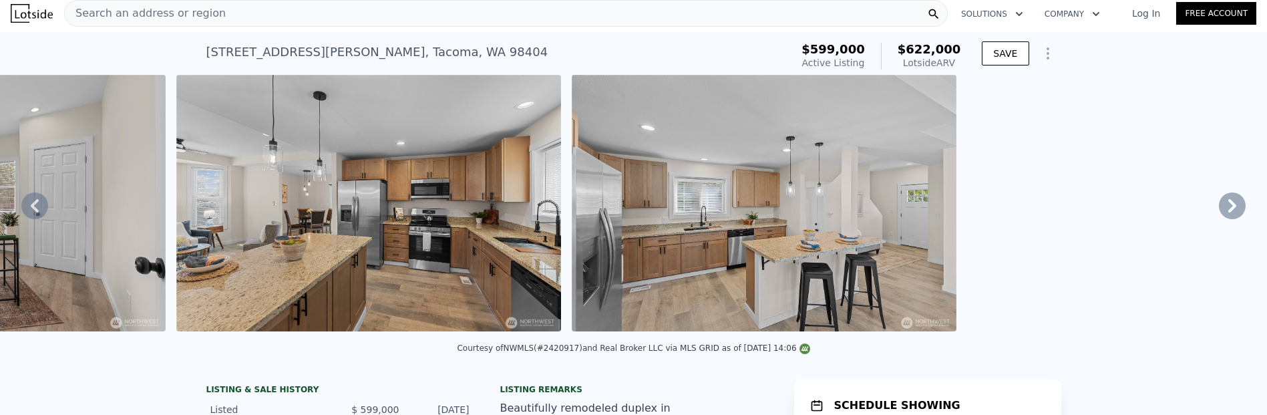
click at [956, 235] on img at bounding box center [764, 203] width 385 height 256
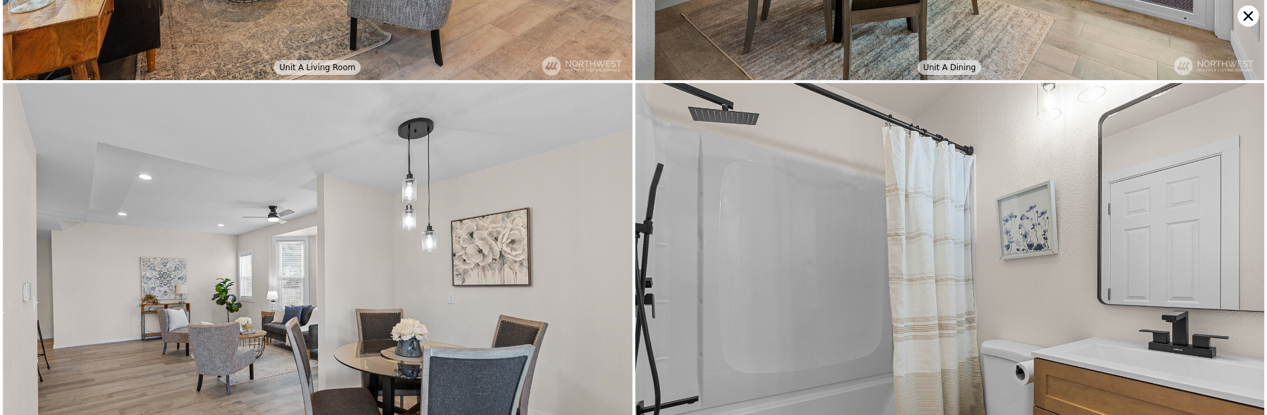
scroll to position [2510, 0]
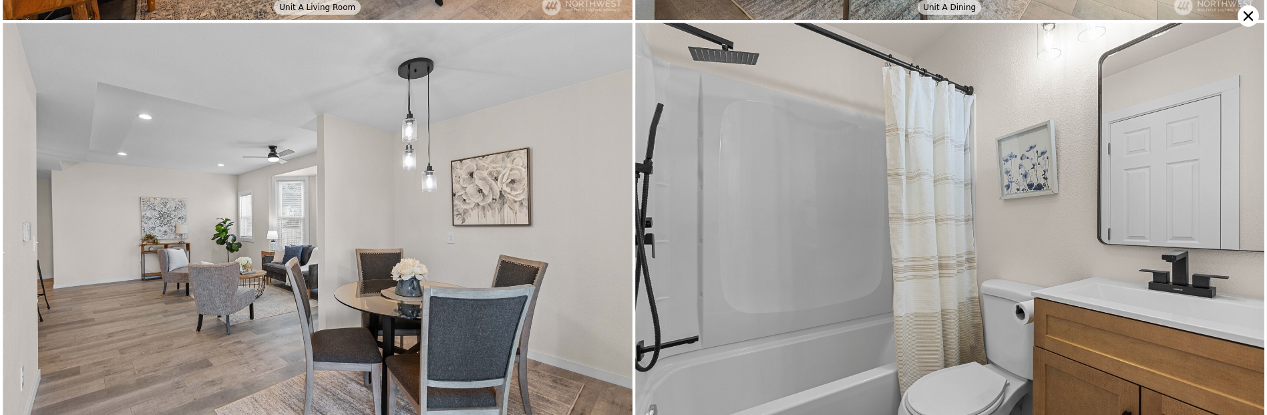
click at [1243, 17] on icon at bounding box center [1247, 15] width 21 height 21
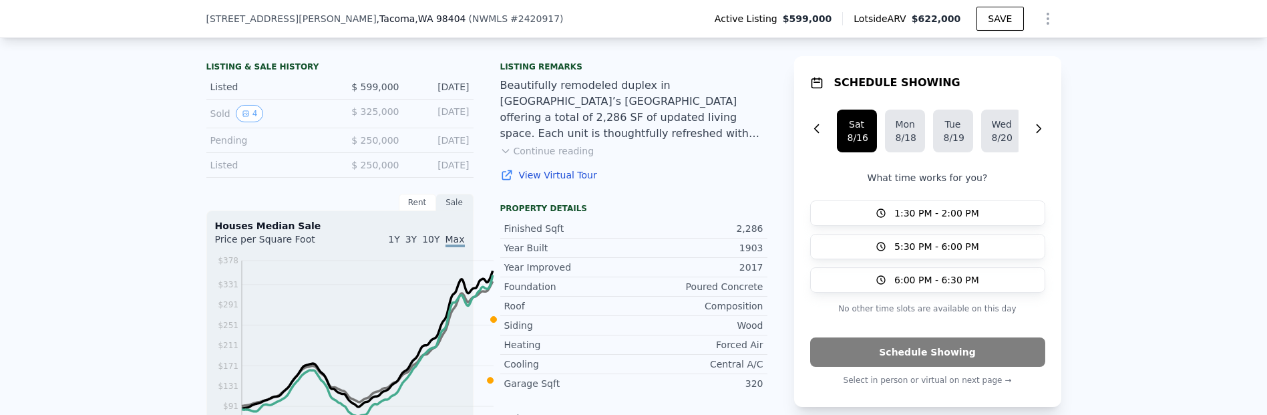
scroll to position [371, 0]
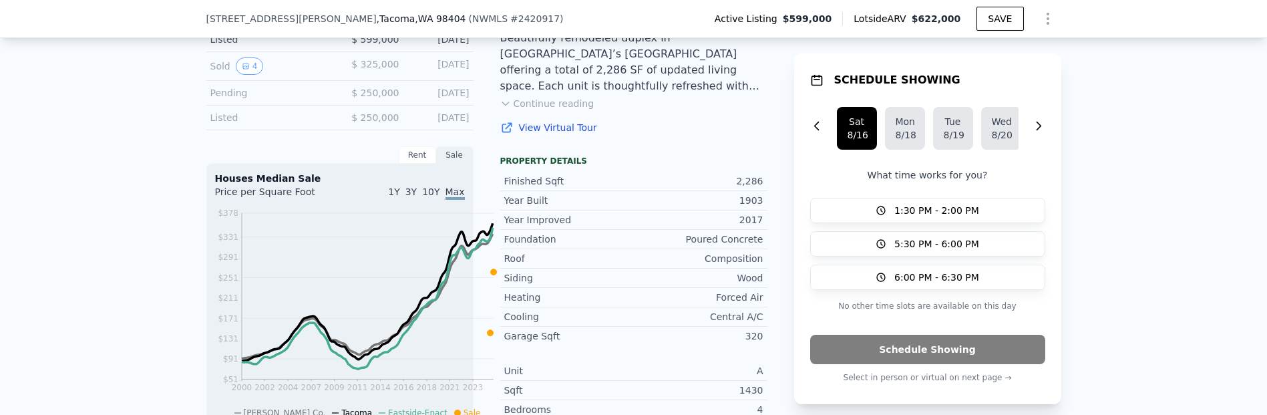
click at [536, 110] on button "Continue reading" at bounding box center [547, 103] width 94 height 13
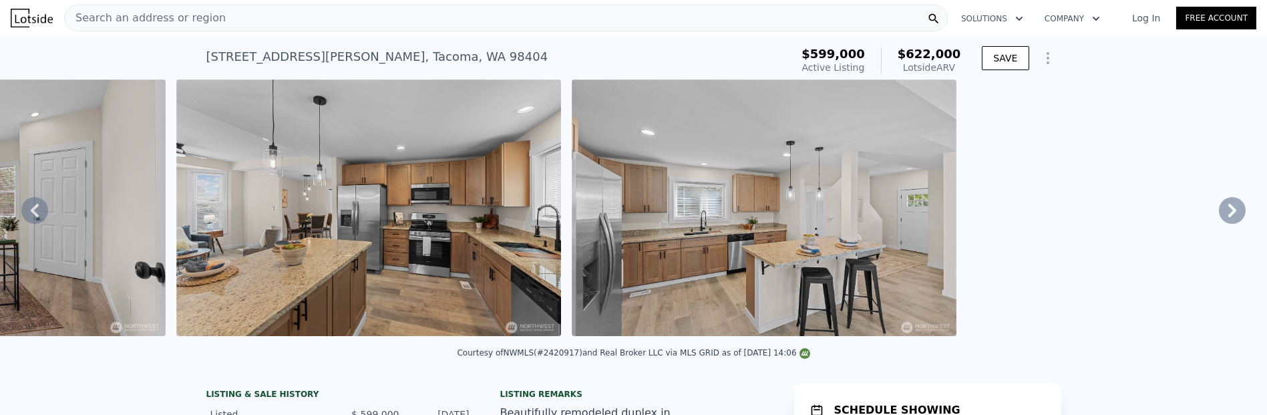
scroll to position [0, 0]
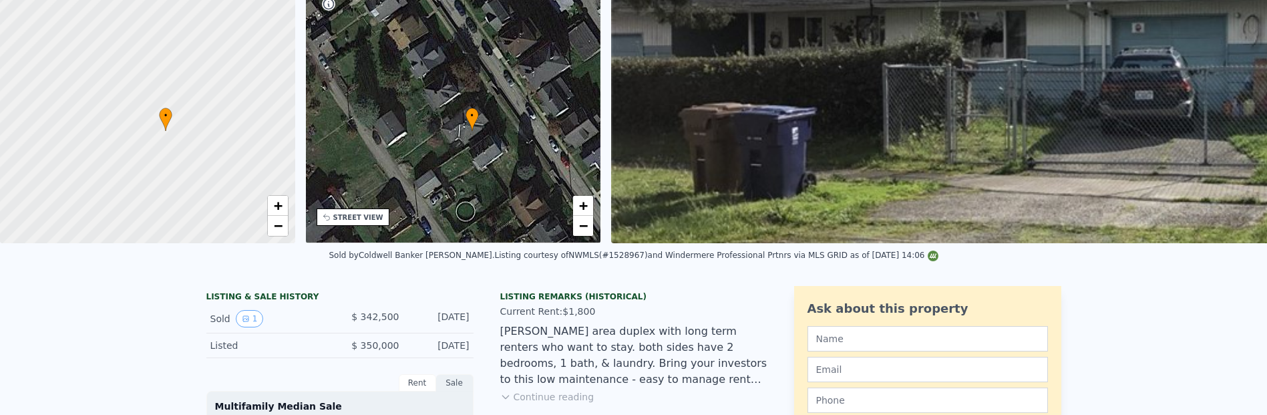
scroll to position [17, 0]
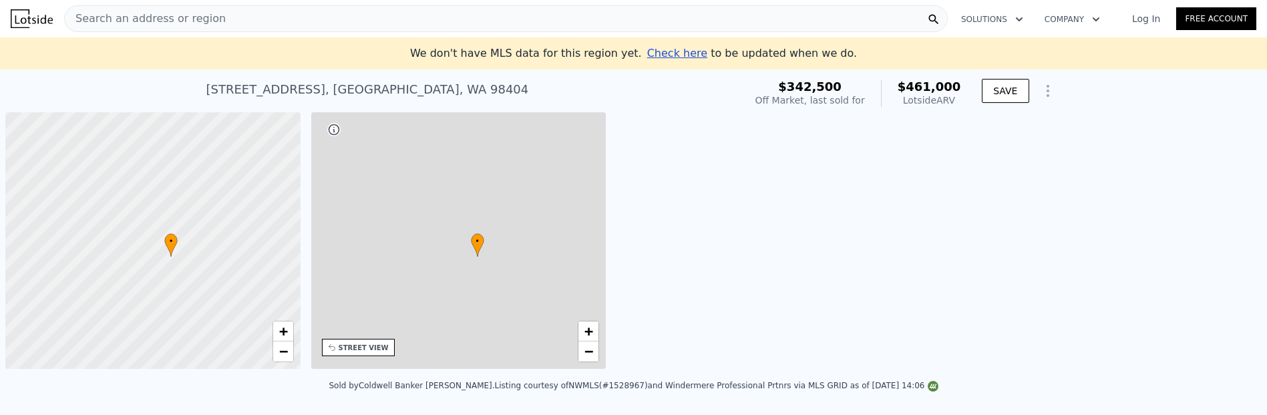
scroll to position [0, 5]
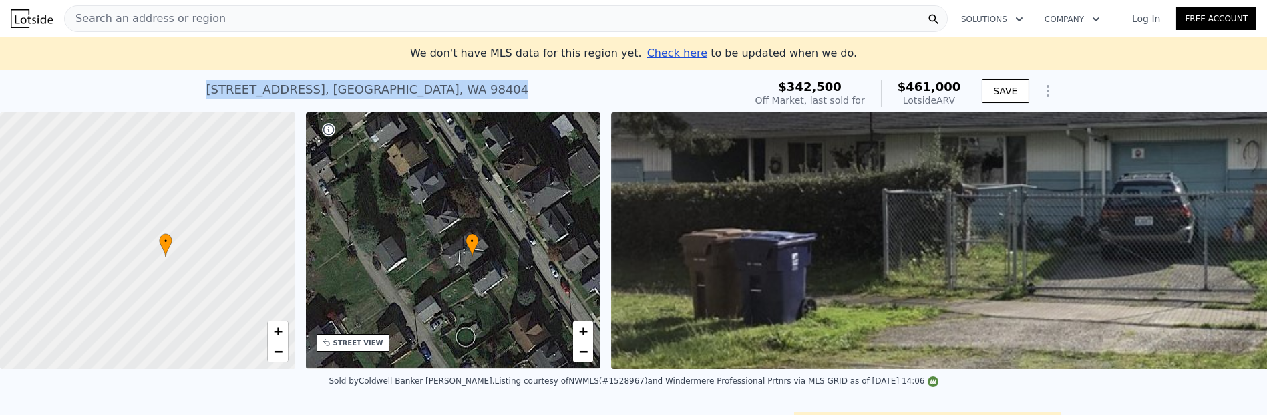
drag, startPoint x: 143, startPoint y: 100, endPoint x: 414, endPoint y: 104, distance: 271.2
click at [413, 104] on div "[STREET_ADDRESS] Sold [DATE] for $342,500 (~ARV $461k ) $342,500 Off Market, la…" at bounding box center [633, 90] width 1267 height 43
copy div "[STREET_ADDRESS]"
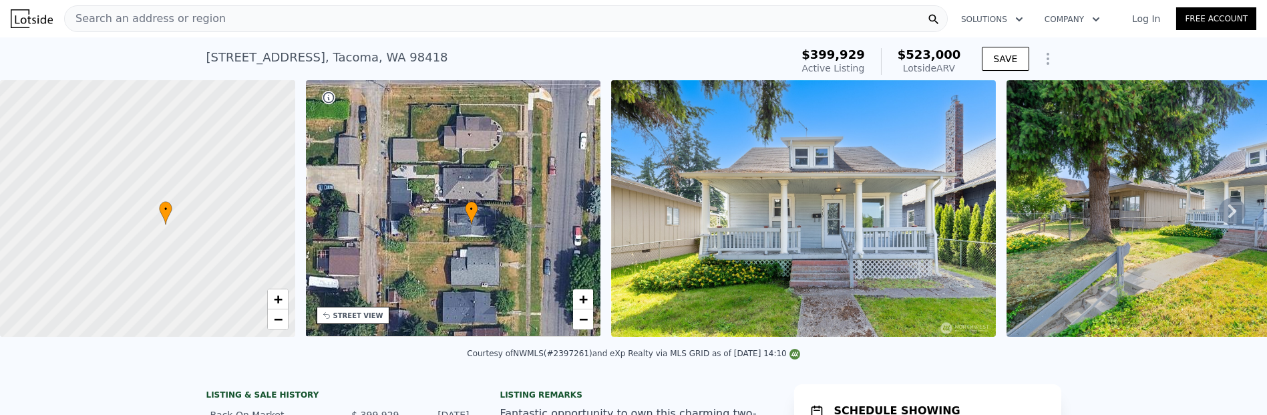
click at [790, 243] on img at bounding box center [803, 208] width 385 height 256
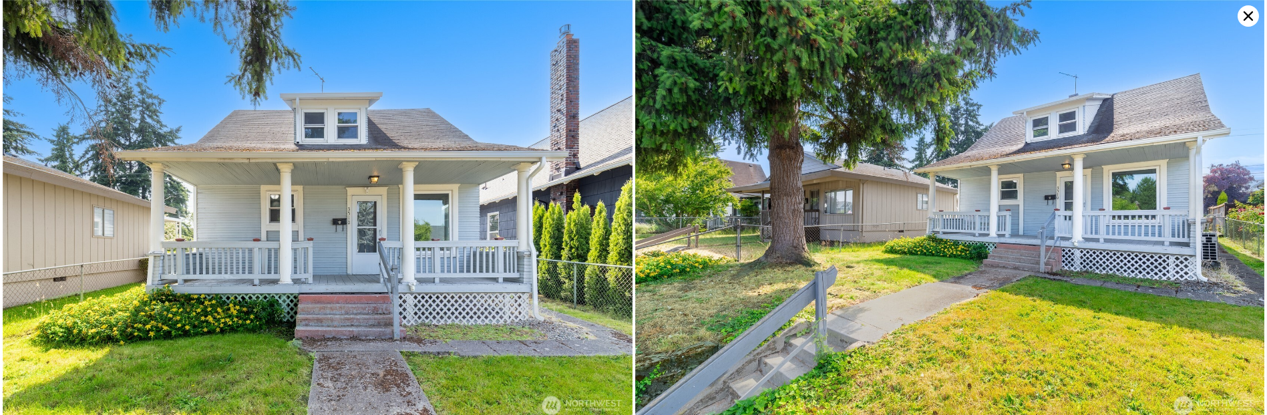
click at [778, 244] on img at bounding box center [950, 209] width 630 height 419
click at [928, 245] on img at bounding box center [950, 209] width 630 height 419
click at [1175, 241] on img at bounding box center [950, 209] width 630 height 419
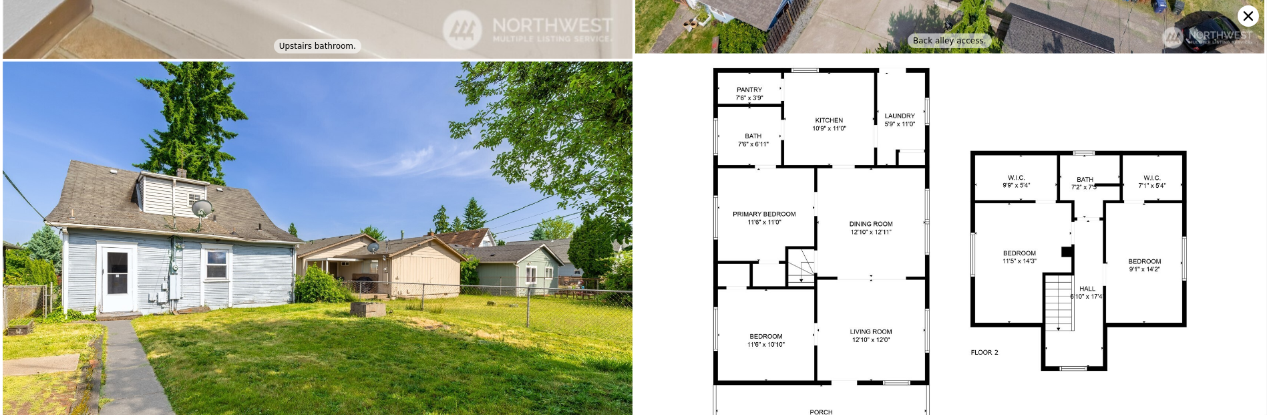
scroll to position [5904, 0]
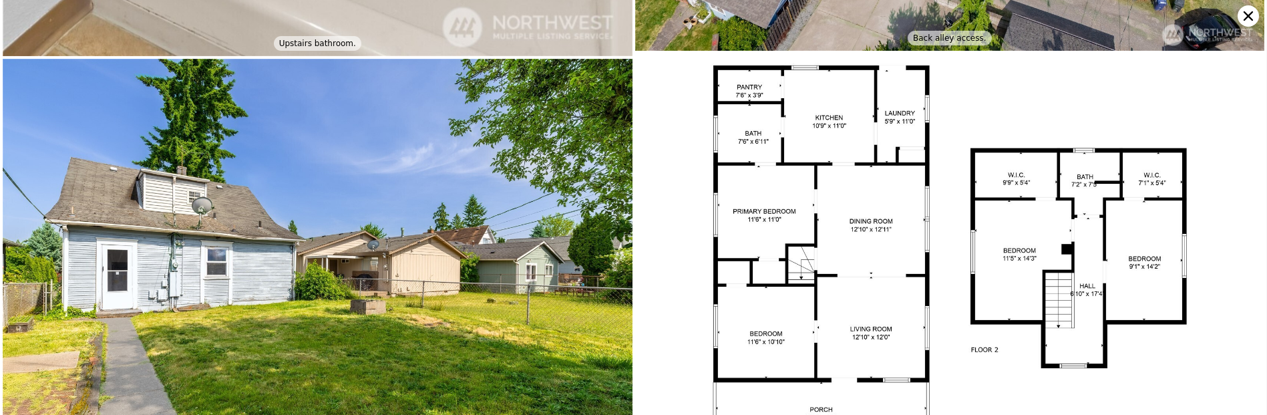
click at [1247, 21] on icon at bounding box center [1247, 15] width 9 height 9
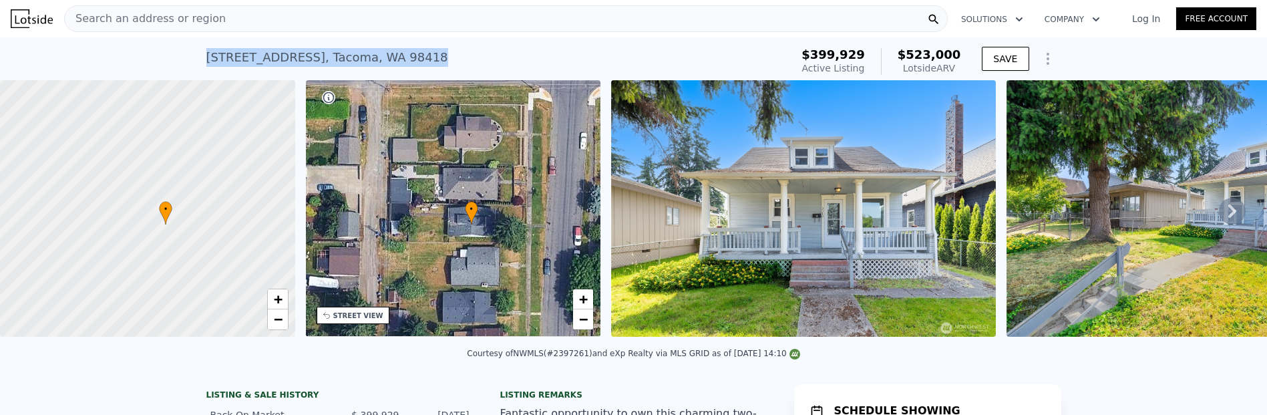
drag, startPoint x: 144, startPoint y: 65, endPoint x: 374, endPoint y: 63, distance: 230.4
click at [374, 63] on div "3510 S K St , Tacoma , WA 98418 Active at $399,929 (~ARV $523k ) $399,929 Activ…" at bounding box center [633, 58] width 1267 height 43
copy div "3510 S K St , Tacoma , WA 98418"
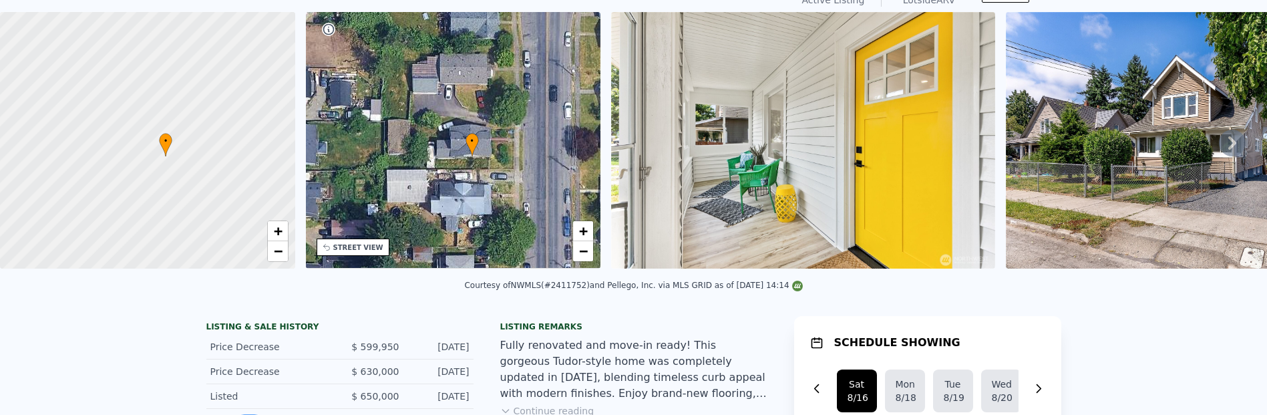
scroll to position [5, 0]
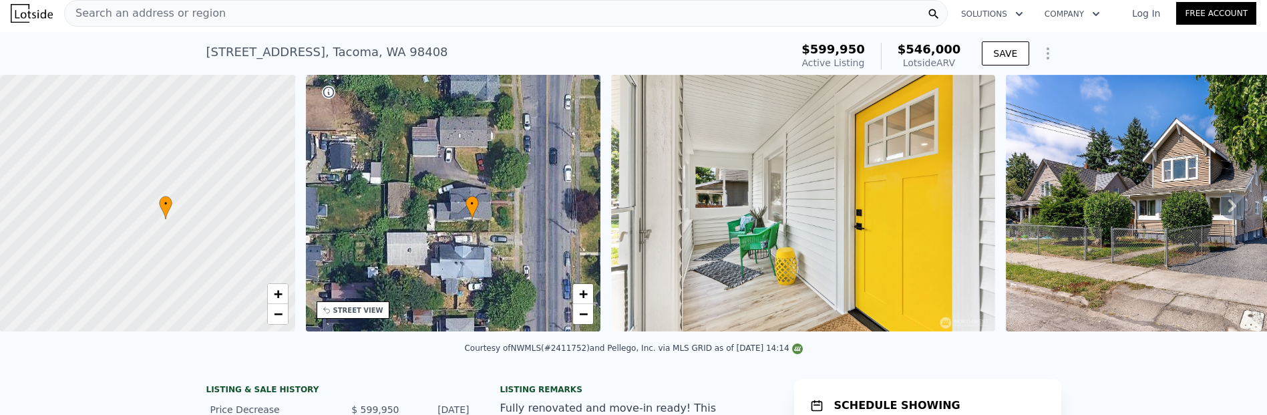
click at [1219, 219] on icon at bounding box center [1232, 205] width 27 height 27
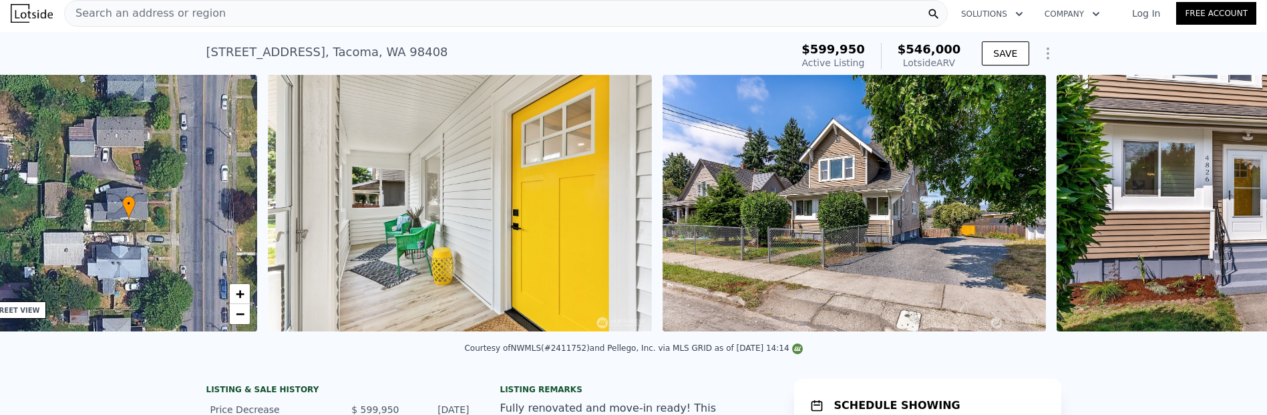
scroll to position [0, 349]
click at [1210, 237] on div "• + − • + − STREET VIEW Loading... SATELLITE VIEW" at bounding box center [633, 205] width 1267 height 261
click at [1219, 219] on icon at bounding box center [1232, 205] width 27 height 27
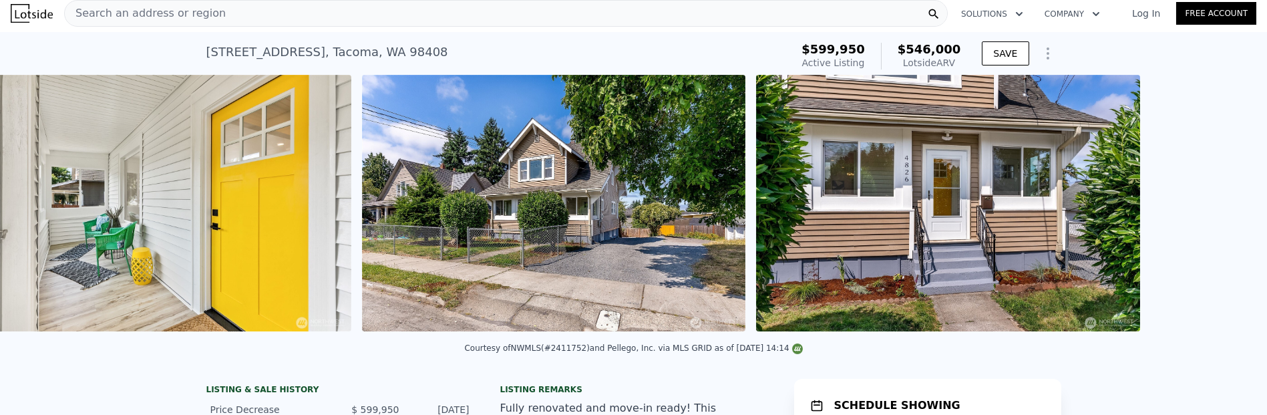
click at [1140, 239] on img at bounding box center [948, 203] width 384 height 256
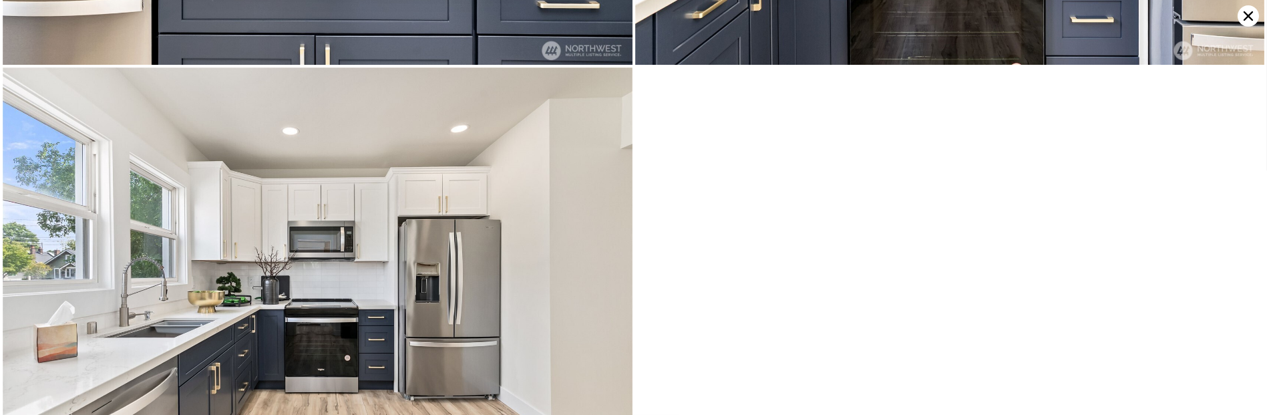
scroll to position [7546, 0]
drag, startPoint x: 1243, startPoint y: 19, endPoint x: 1227, endPoint y: 18, distance: 16.1
click at [1245, 19] on icon at bounding box center [1247, 15] width 9 height 9
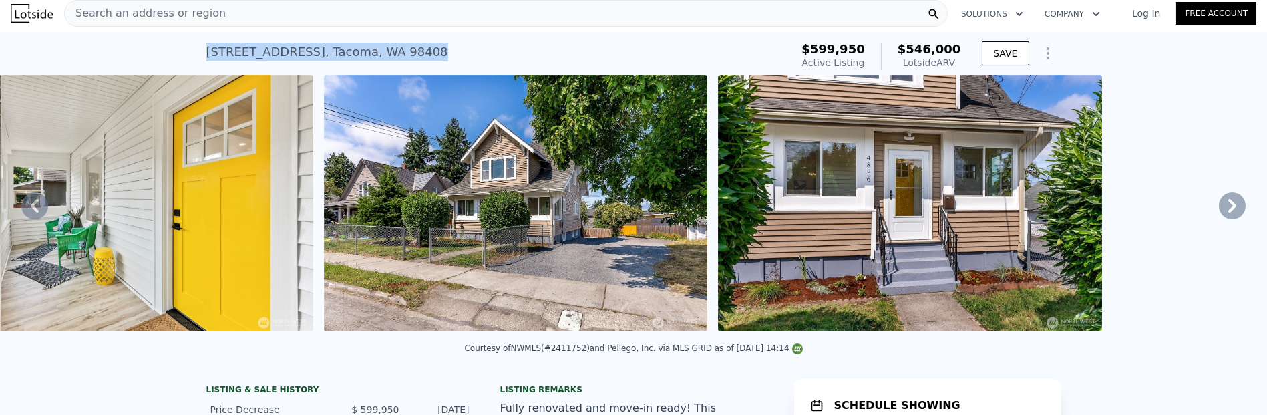
drag, startPoint x: 147, startPoint y: 58, endPoint x: 407, endPoint y: 54, distance: 260.5
click at [407, 54] on div "4826 S M St , Tacoma , WA 98408 Active at $599,950 (~ARV $546k )" at bounding box center [496, 55] width 580 height 37
copy div "4826 S M St , Tacoma , WA 98408"
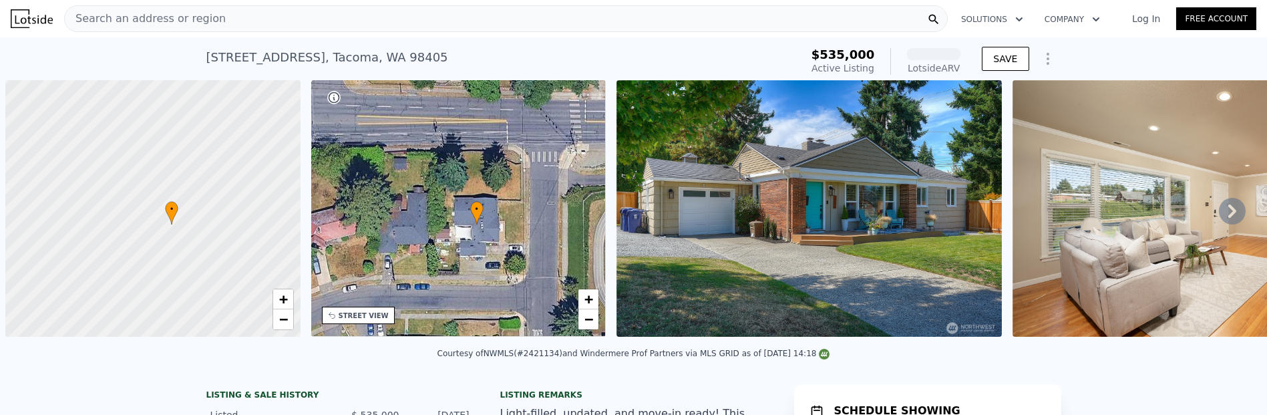
scroll to position [0, 5]
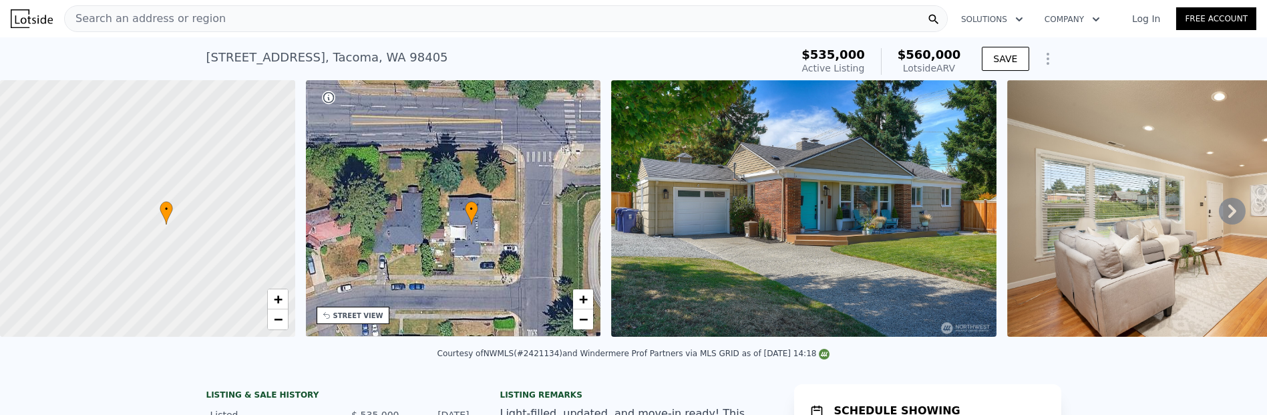
click at [810, 225] on img at bounding box center [803, 208] width 385 height 256
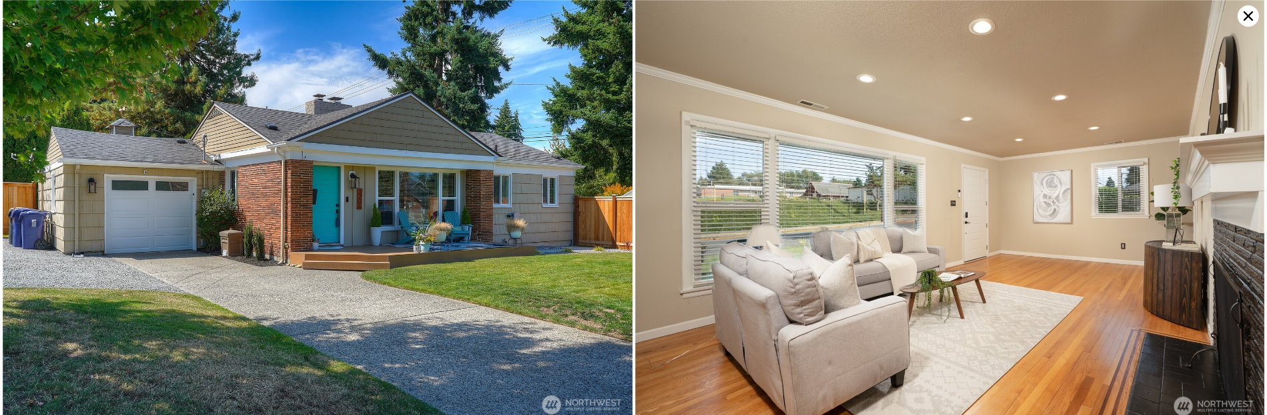
click at [727, 199] on img at bounding box center [950, 210] width 630 height 420
click at [709, 190] on img at bounding box center [950, 210] width 630 height 420
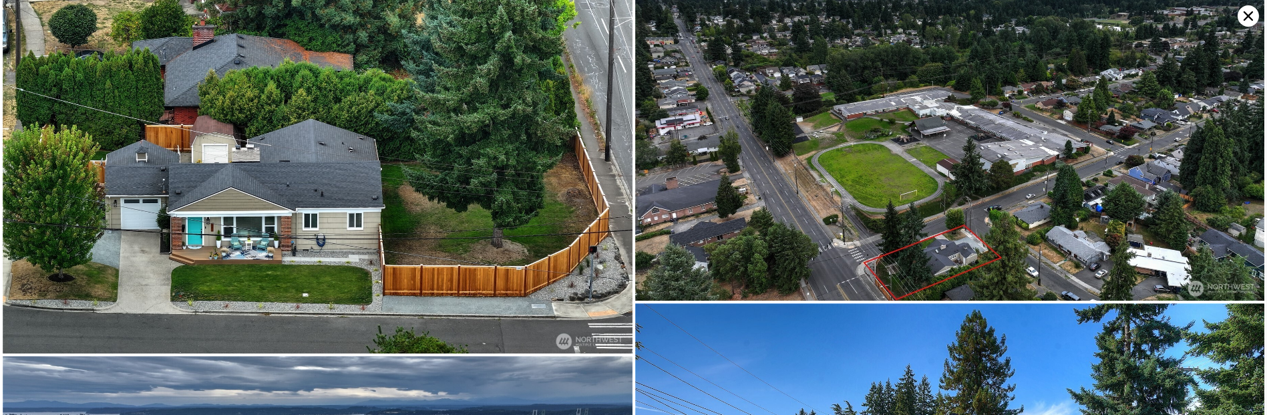
scroll to position [3816, 0]
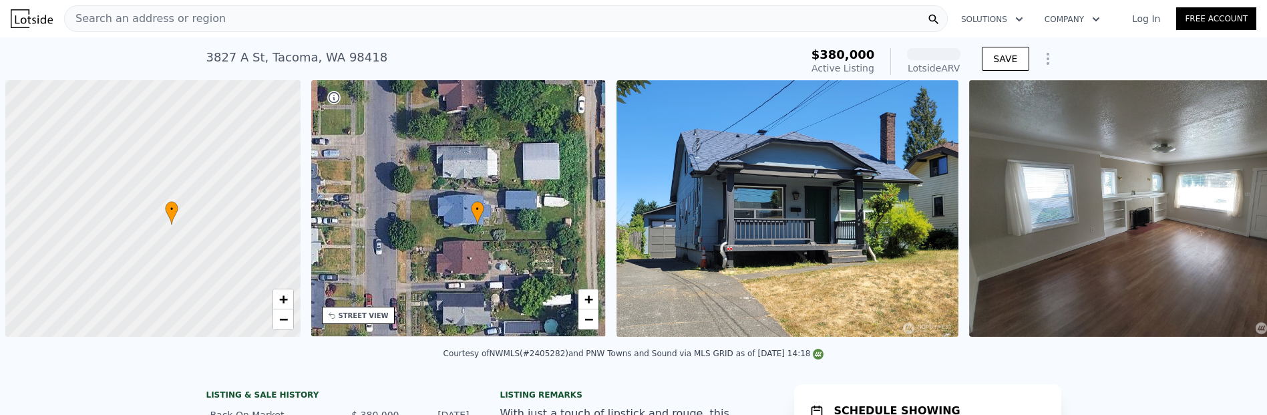
scroll to position [0, 5]
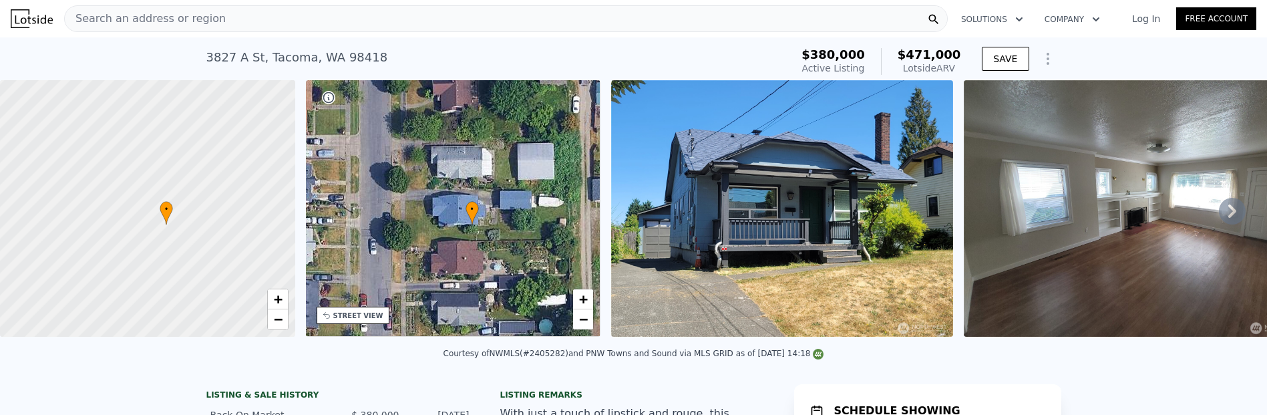
click at [534, 186] on div "• + −" at bounding box center [453, 208] width 295 height 256
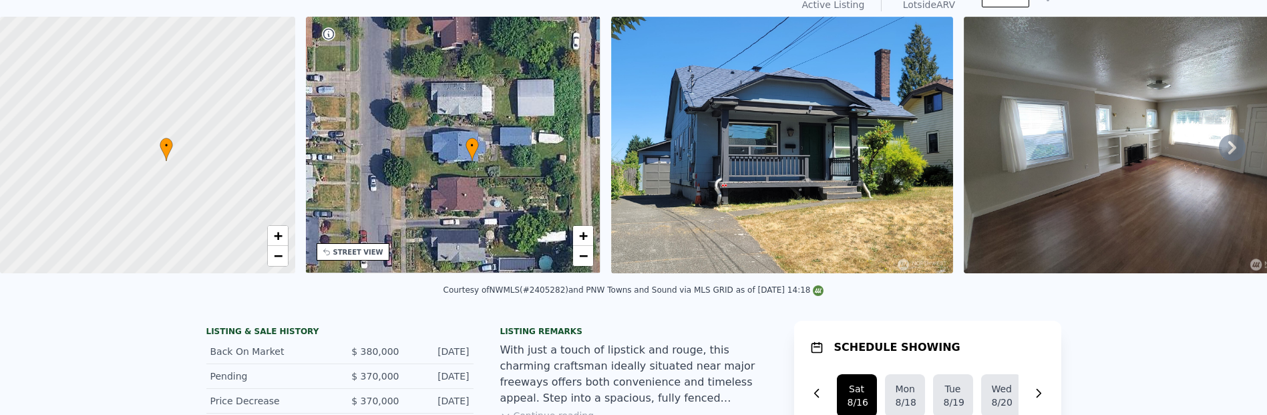
scroll to position [0, 0]
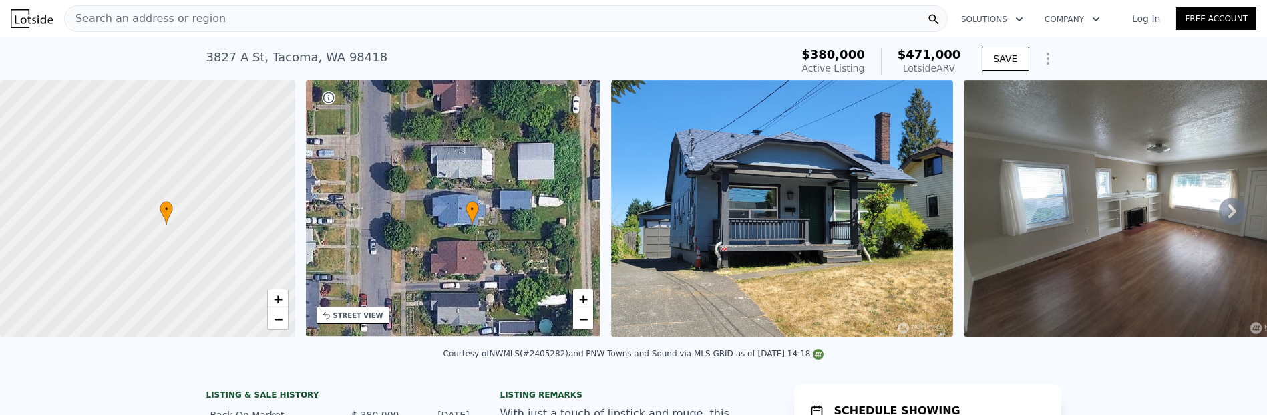
click at [882, 194] on img at bounding box center [782, 208] width 342 height 256
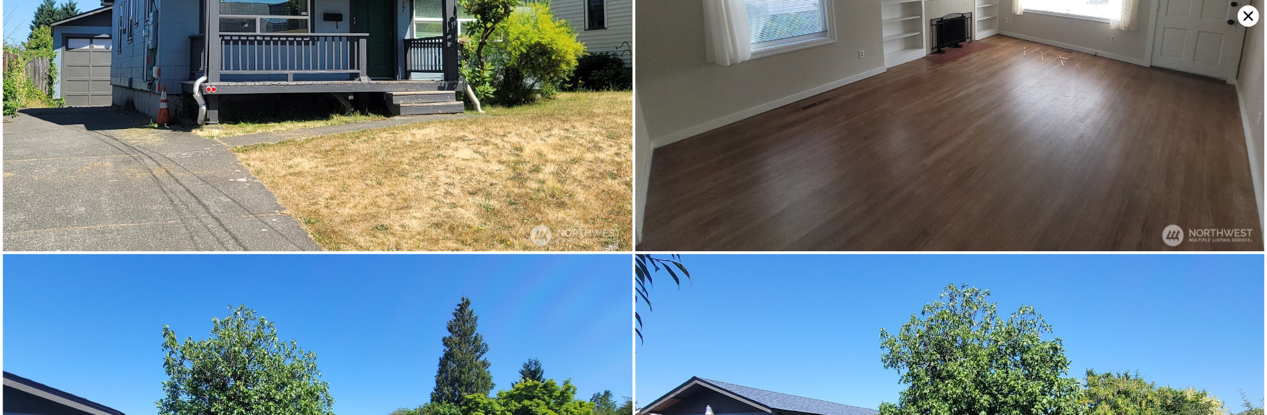
scroll to position [470, 0]
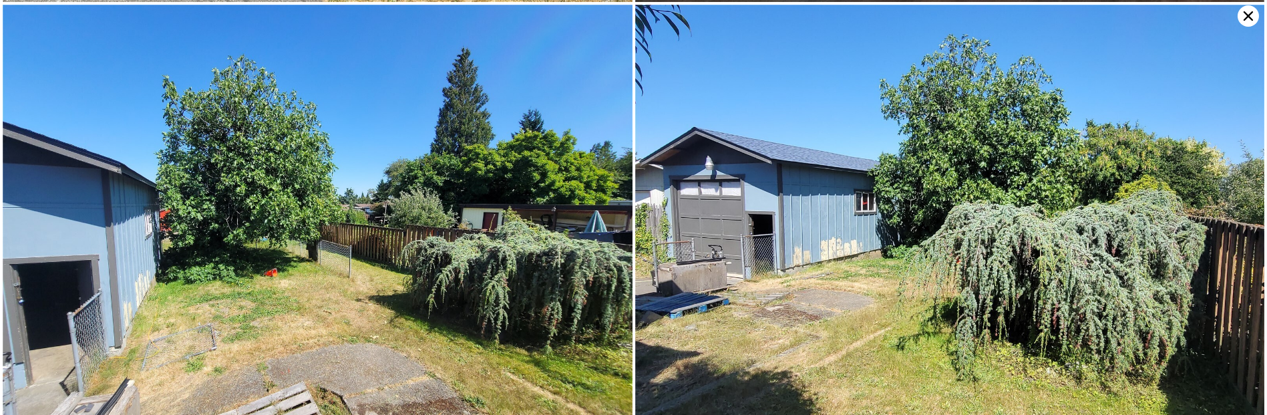
click at [1247, 16] on icon at bounding box center [1247, 15] width 9 height 9
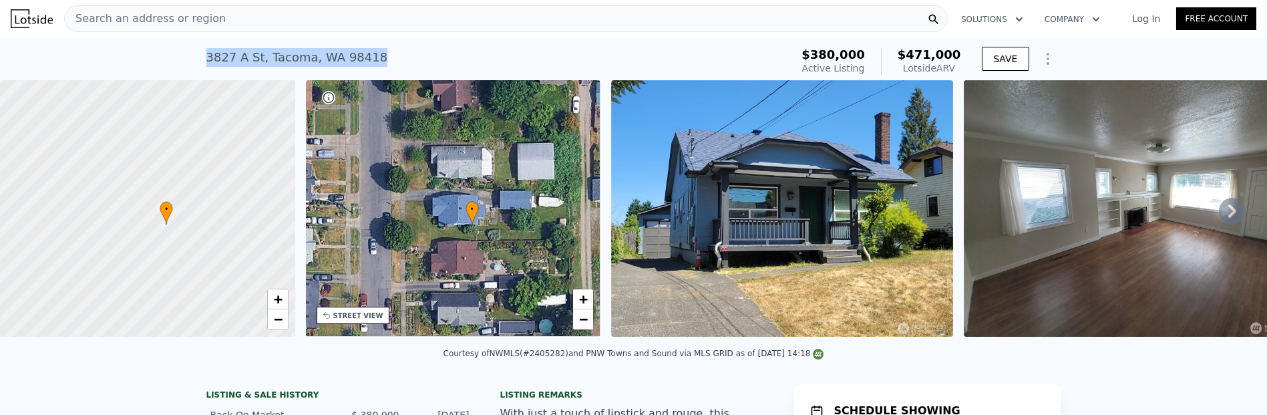
drag, startPoint x: 144, startPoint y: 63, endPoint x: 369, endPoint y: 56, distance: 224.5
click at [368, 56] on div "3827 A St , Tacoma , WA 98418 Active at $380k (~ARV $471k ) $380,000 Active Lis…" at bounding box center [633, 58] width 1267 height 43
copy div "3827 A St , Tacoma , WA 98418"
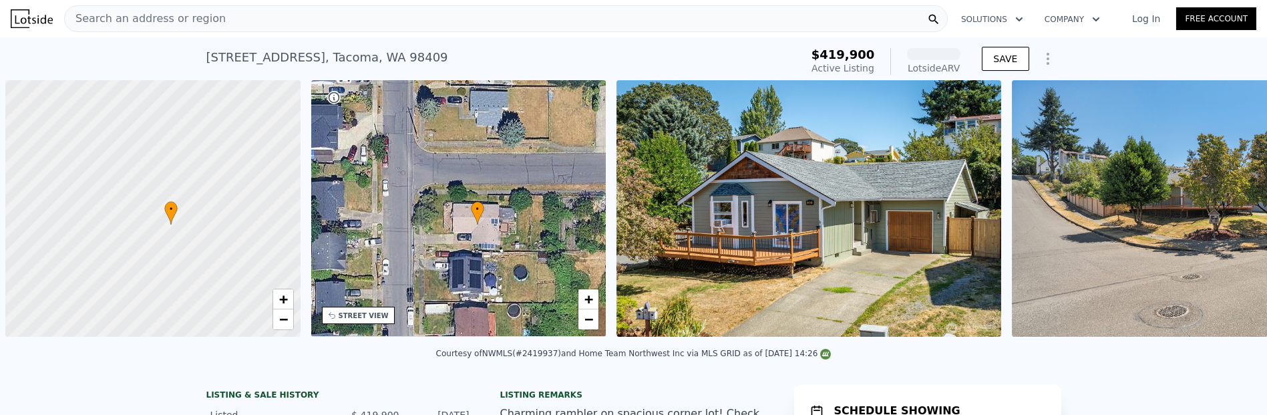
scroll to position [0, 5]
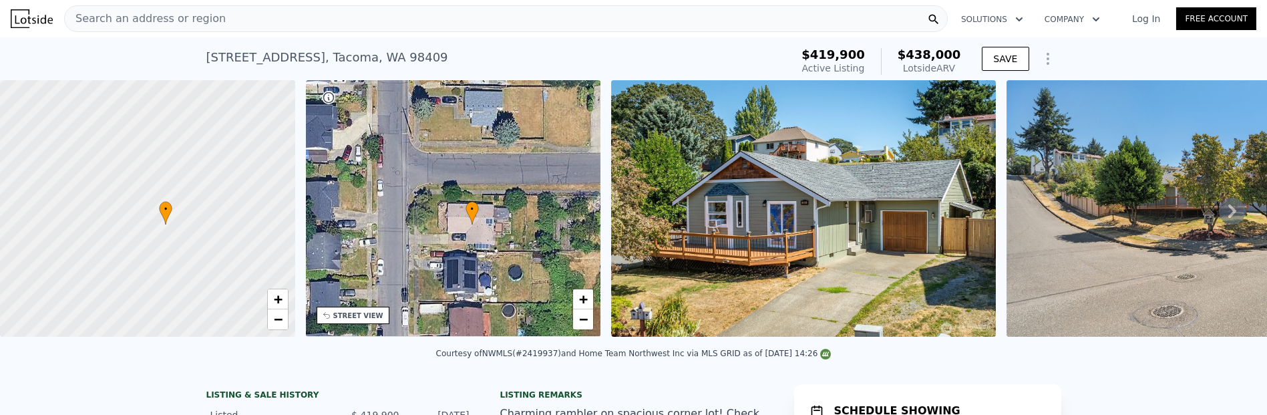
click at [484, 178] on div "• + −" at bounding box center [453, 208] width 295 height 256
click at [580, 240] on div "• + −" at bounding box center [453, 208] width 295 height 256
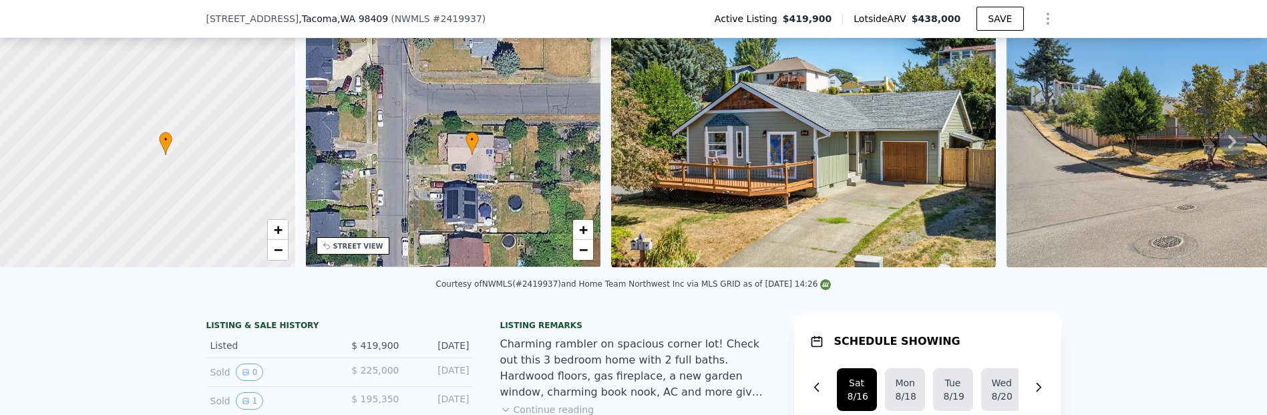
scroll to position [0, 0]
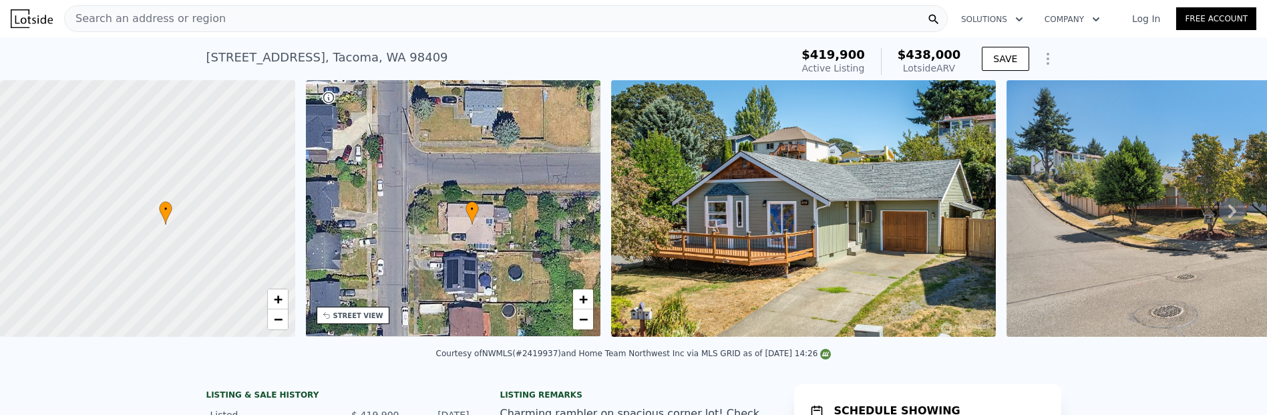
click at [581, 239] on div "• + −" at bounding box center [453, 208] width 295 height 256
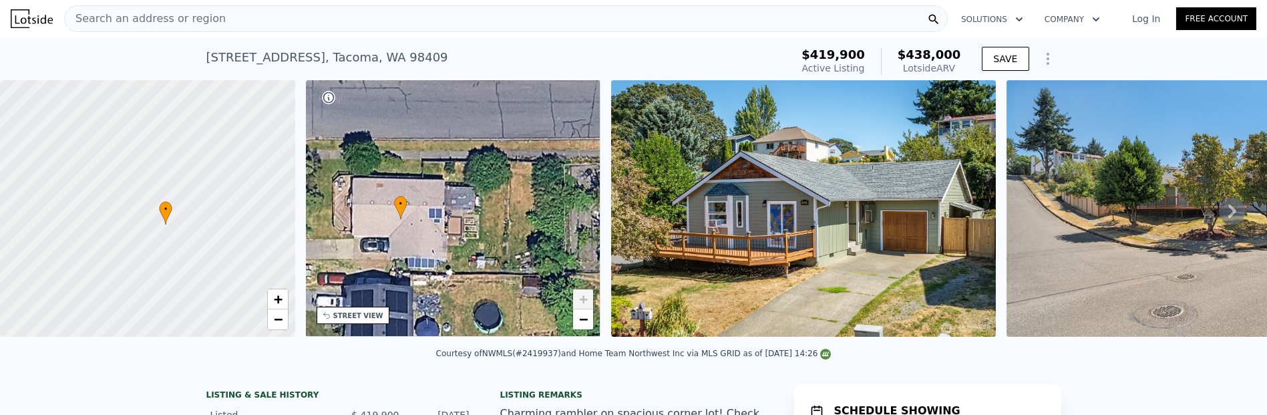
click at [586, 235] on div "• + −" at bounding box center [453, 208] width 295 height 256
click at [804, 232] on img at bounding box center [803, 208] width 385 height 256
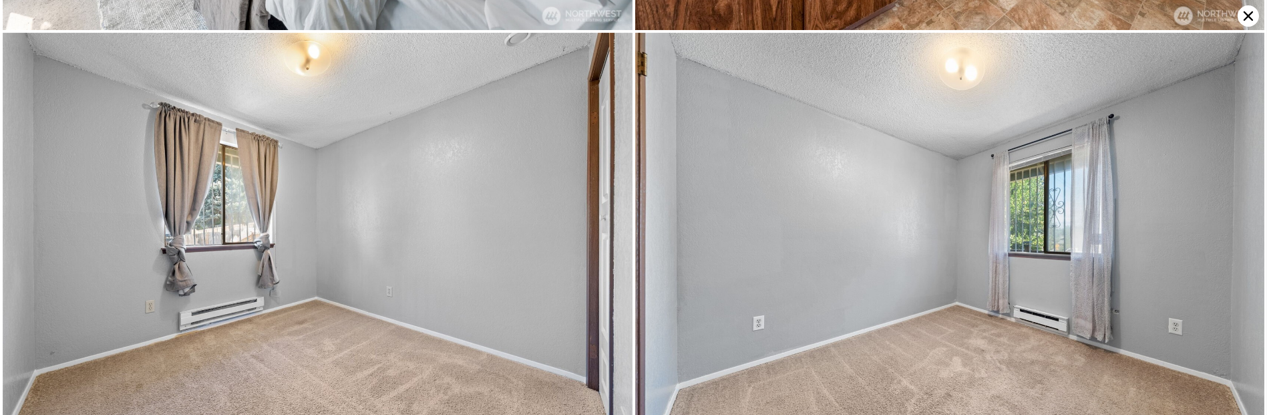
scroll to position [3346, 0]
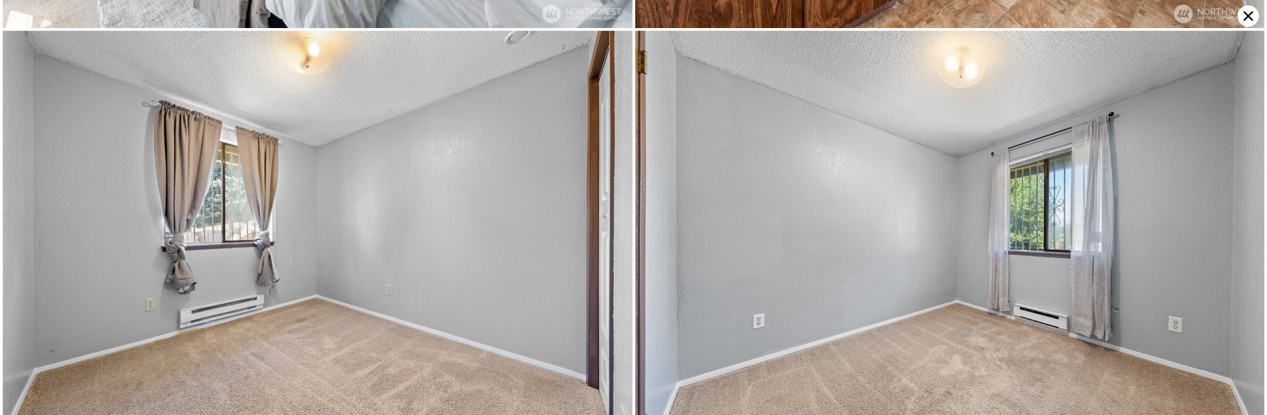
click at [1243, 21] on icon at bounding box center [1247, 15] width 9 height 9
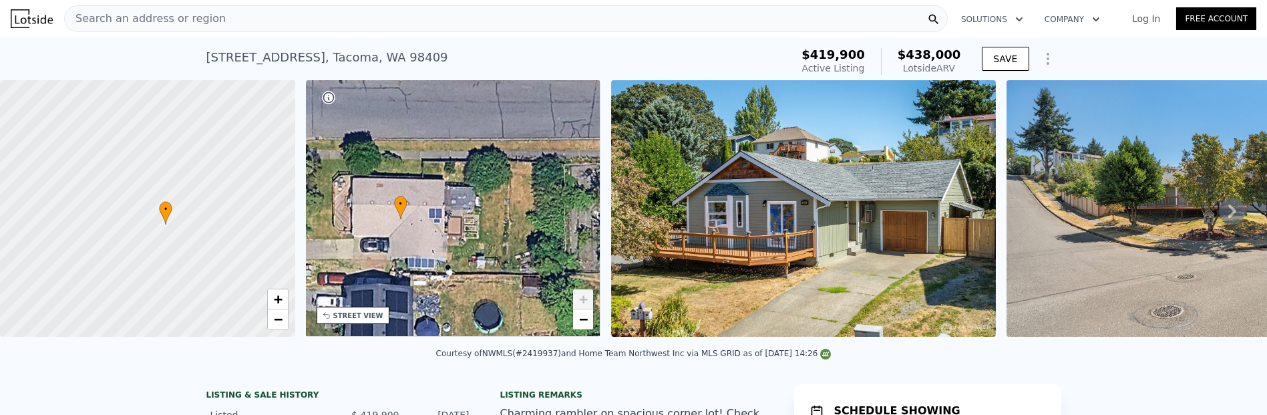
click at [1228, 218] on icon at bounding box center [1232, 210] width 8 height 13
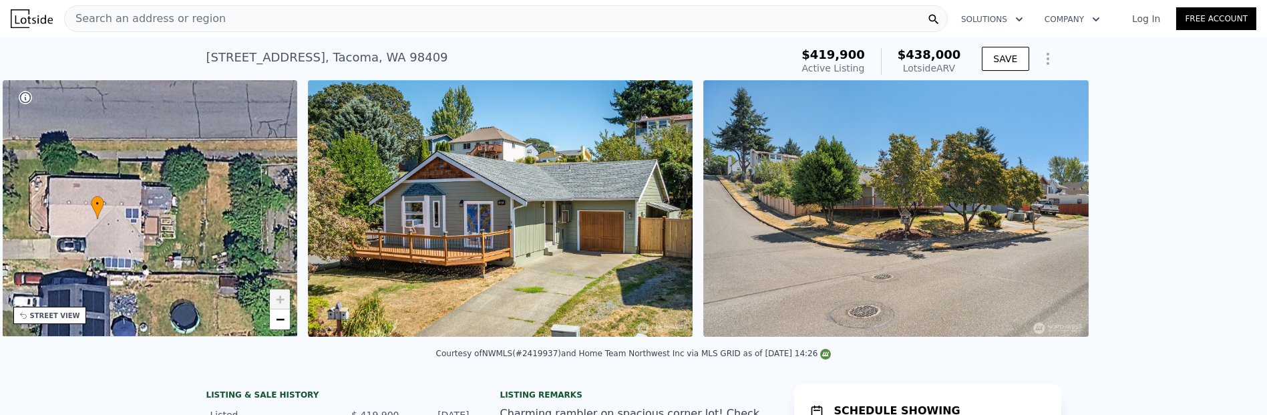
scroll to position [0, 349]
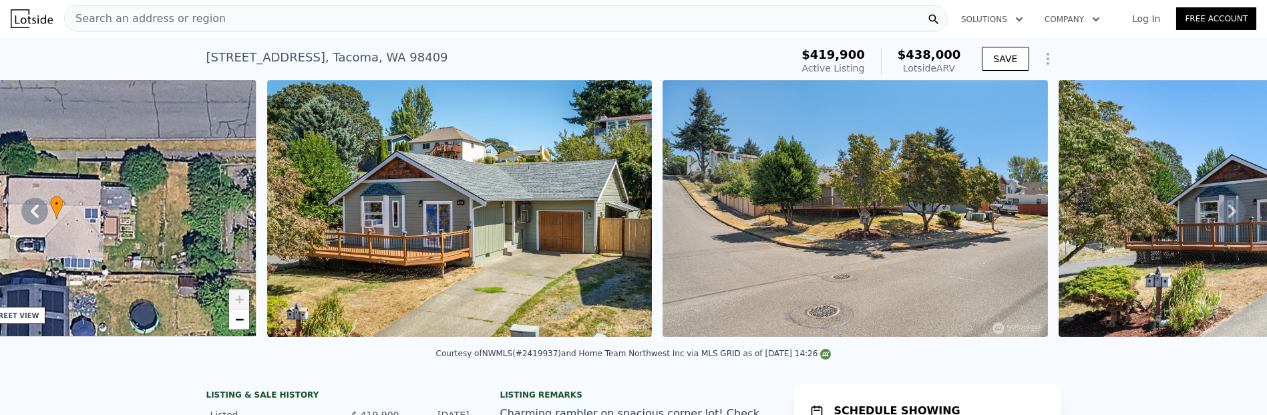
click at [1228, 218] on icon at bounding box center [1232, 210] width 8 height 13
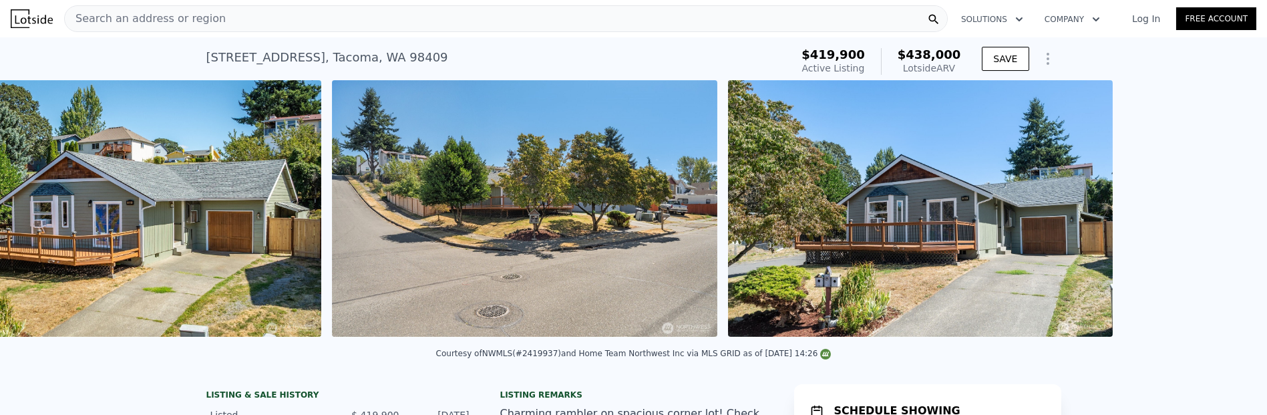
scroll to position [0, 687]
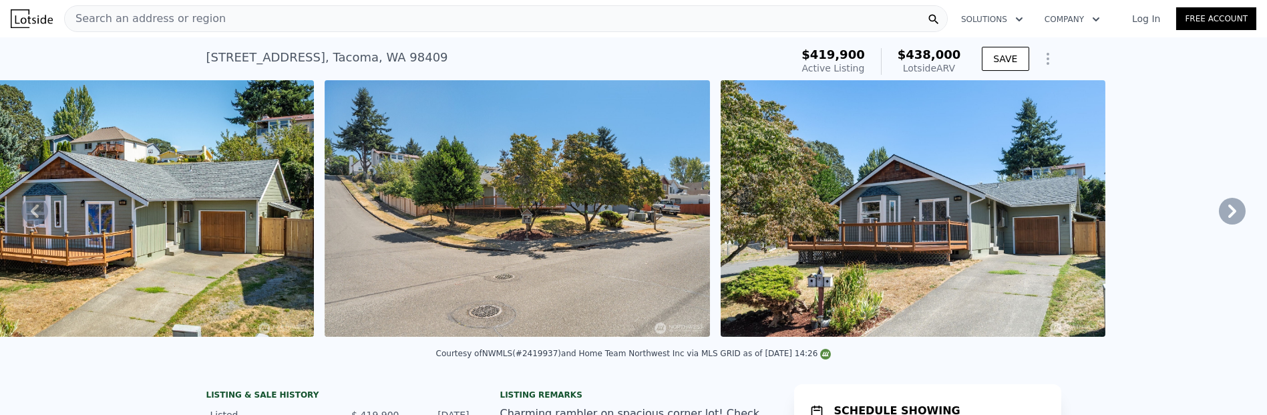
click at [1228, 218] on icon at bounding box center [1232, 210] width 8 height 13
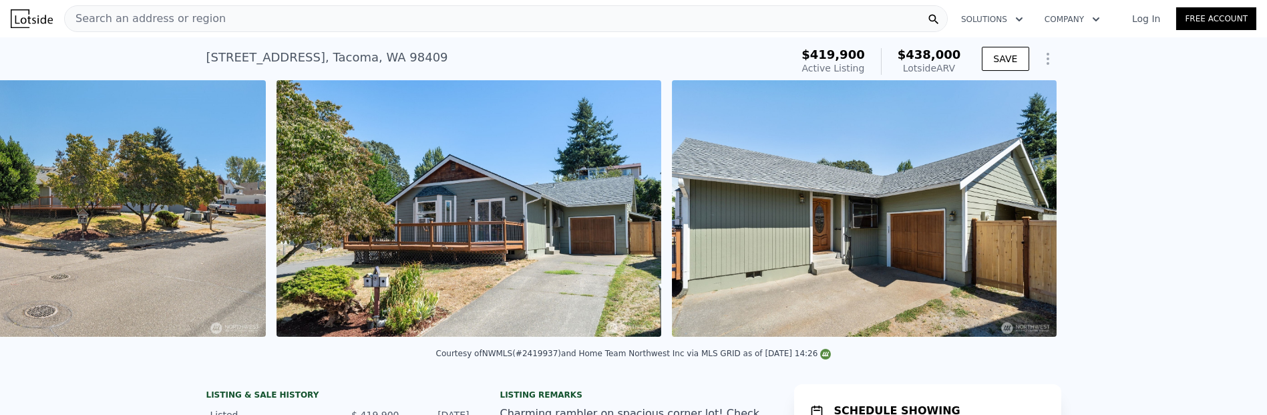
scroll to position [0, 1132]
click at [1228, 218] on icon at bounding box center [1232, 210] width 8 height 13
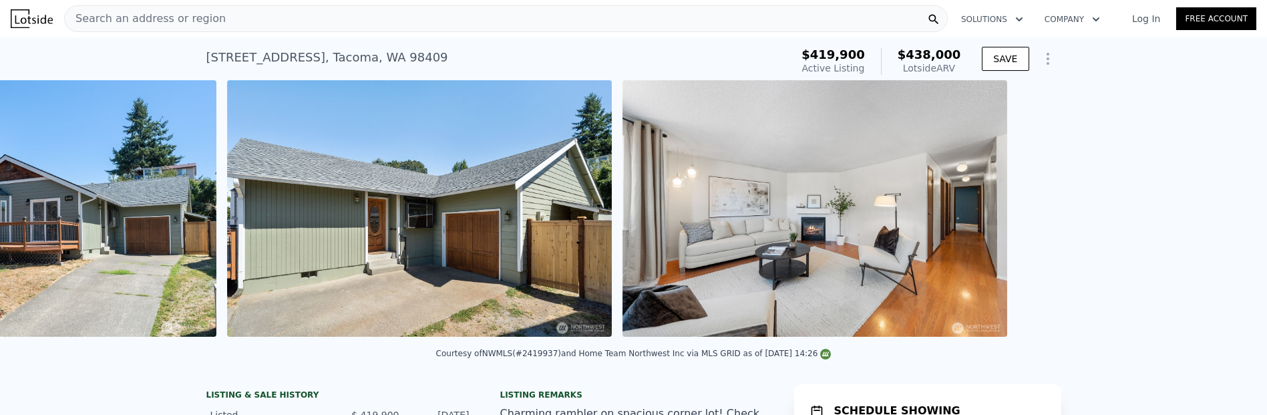
scroll to position [0, 1577]
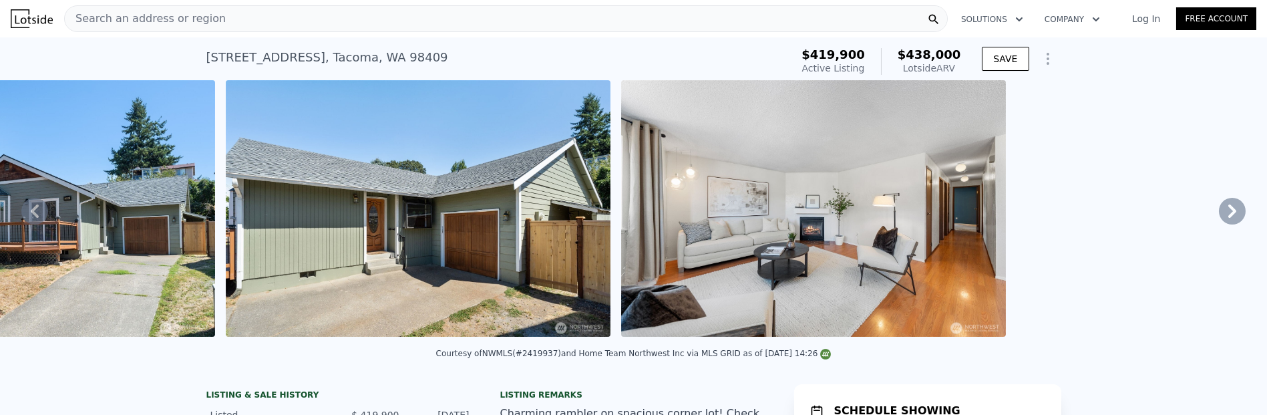
click at [1220, 224] on icon at bounding box center [1232, 211] width 27 height 27
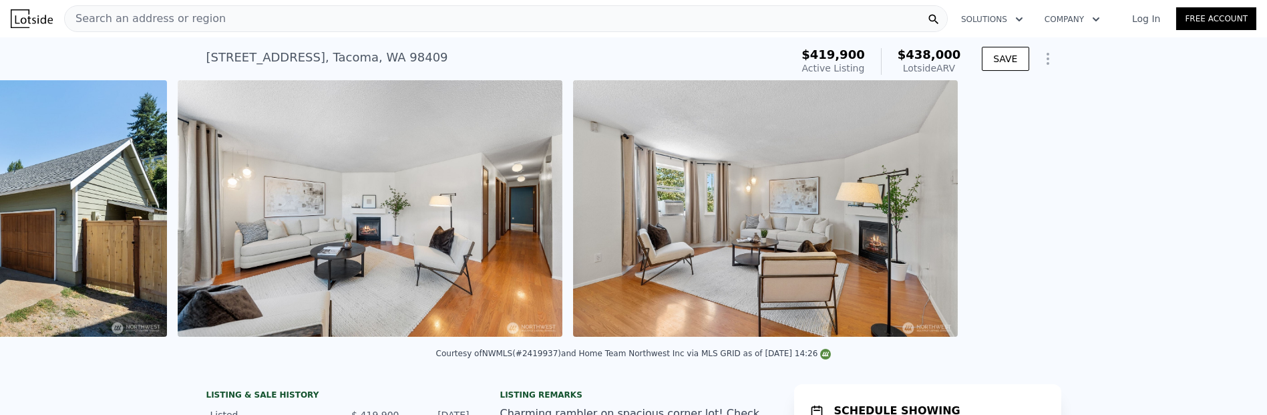
scroll to position [0, 2022]
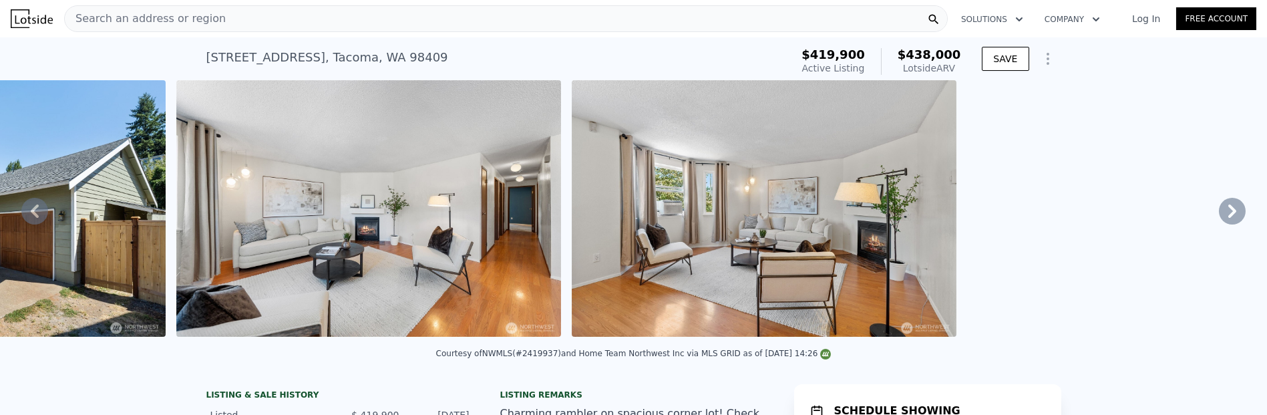
click at [561, 221] on img at bounding box center [368, 208] width 385 height 256
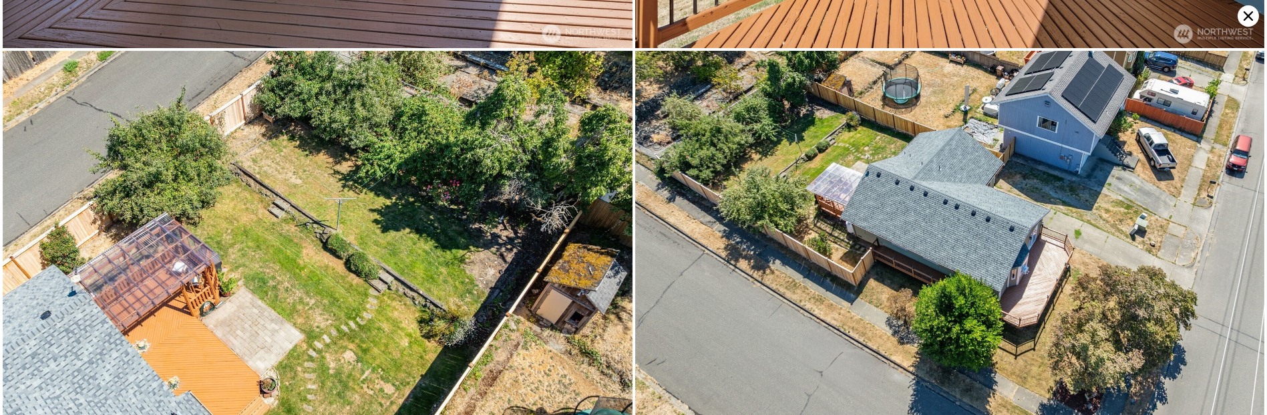
scroll to position [5438, 0]
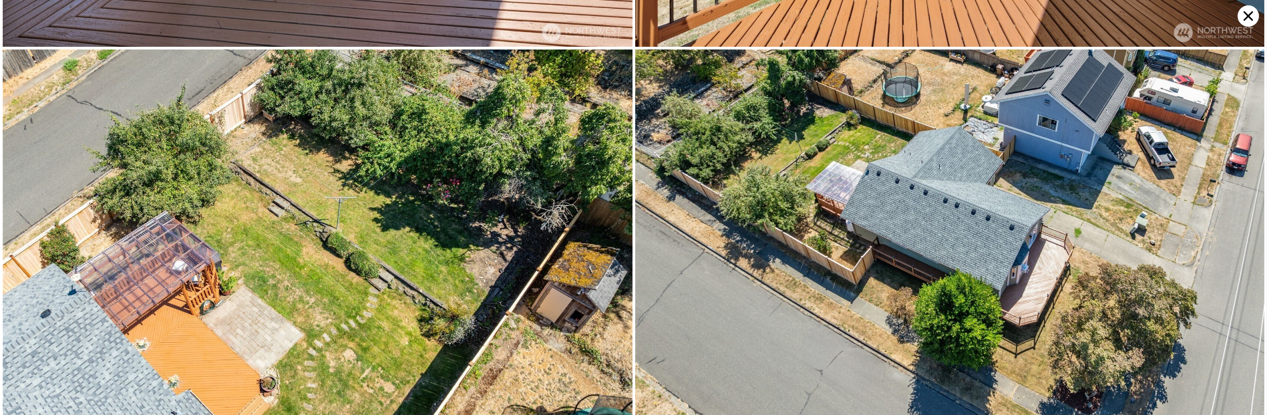
click at [1245, 17] on icon at bounding box center [1247, 15] width 9 height 9
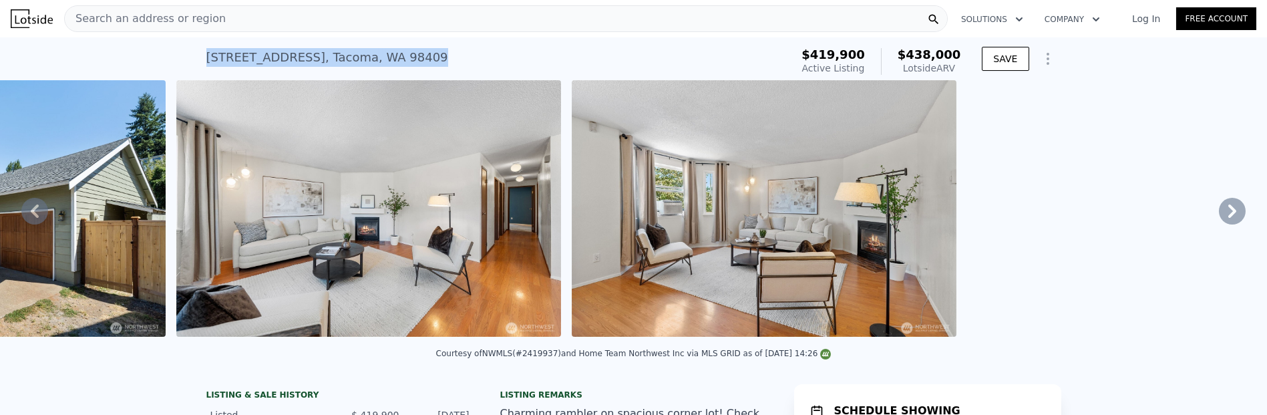
drag, startPoint x: 146, startPoint y: 65, endPoint x: 461, endPoint y: 62, distance: 315.2
click at [442, 64] on div "5801 S Cheyenne St , Tacoma , WA 98409 Active at $419,900 (~ARV $438k ) $419,90…" at bounding box center [633, 58] width 1267 height 43
copy div "5801 S Cheyenne St , Tacoma , WA 98409"
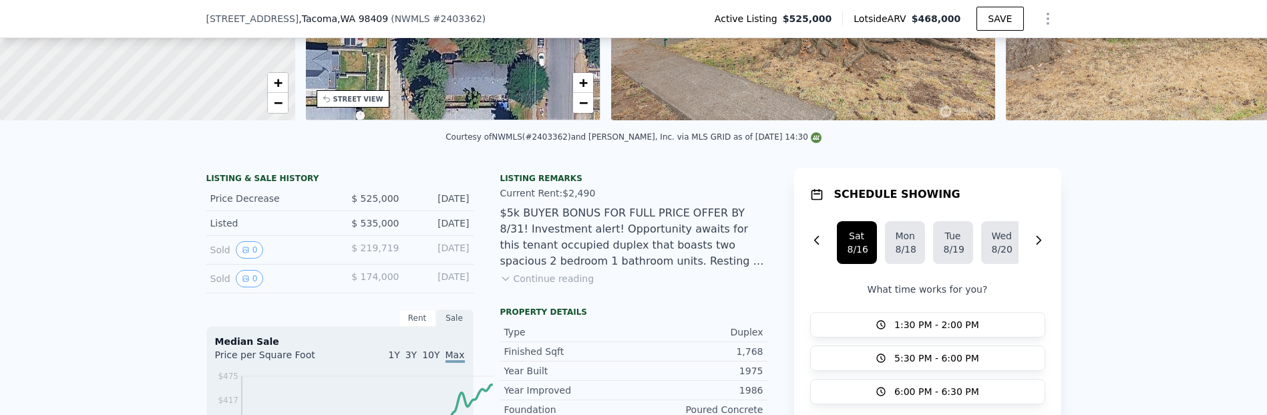
scroll to position [365, 0]
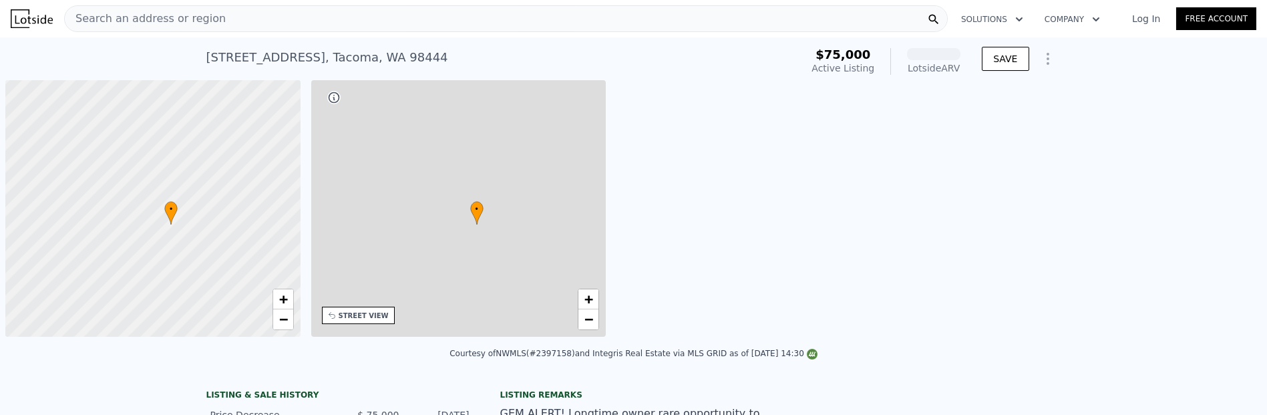
scroll to position [0, 5]
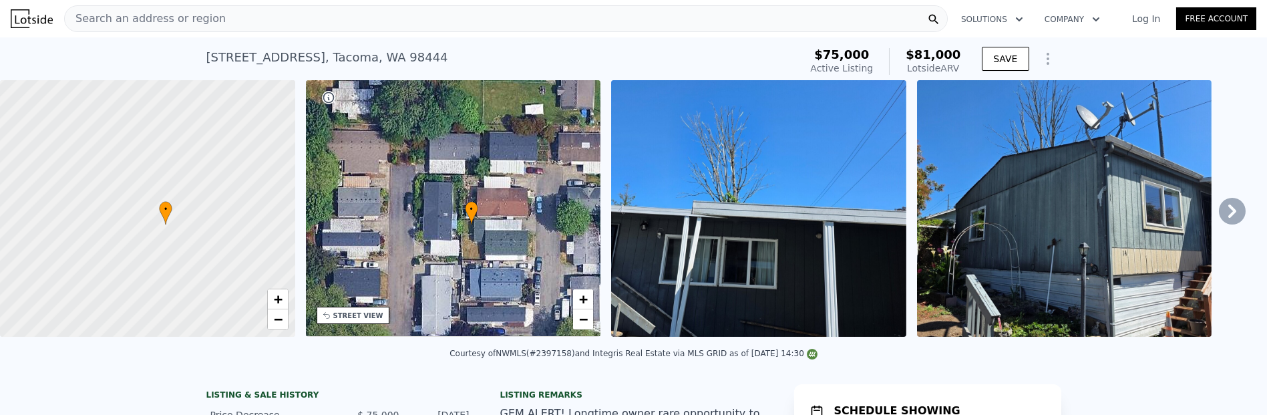
click at [808, 282] on img at bounding box center [758, 208] width 295 height 256
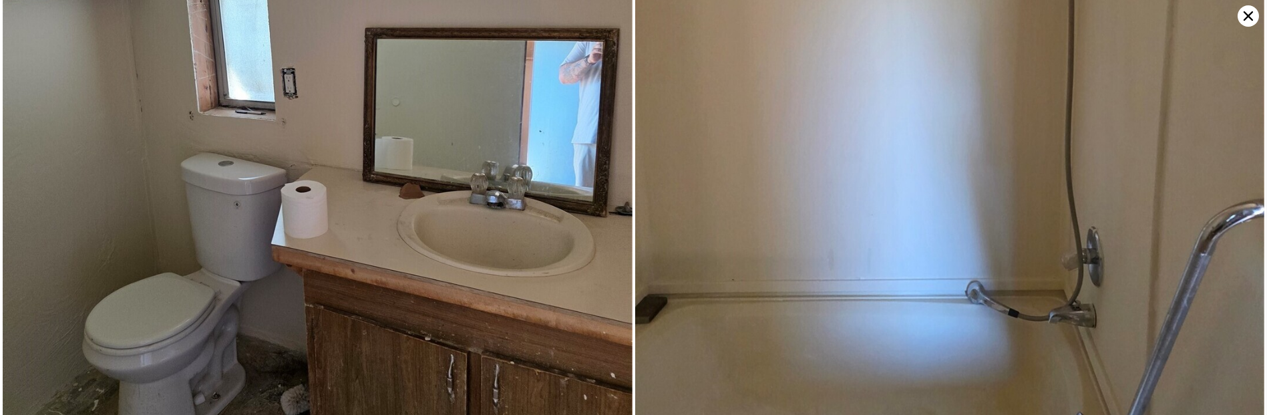
scroll to position [2873, 0]
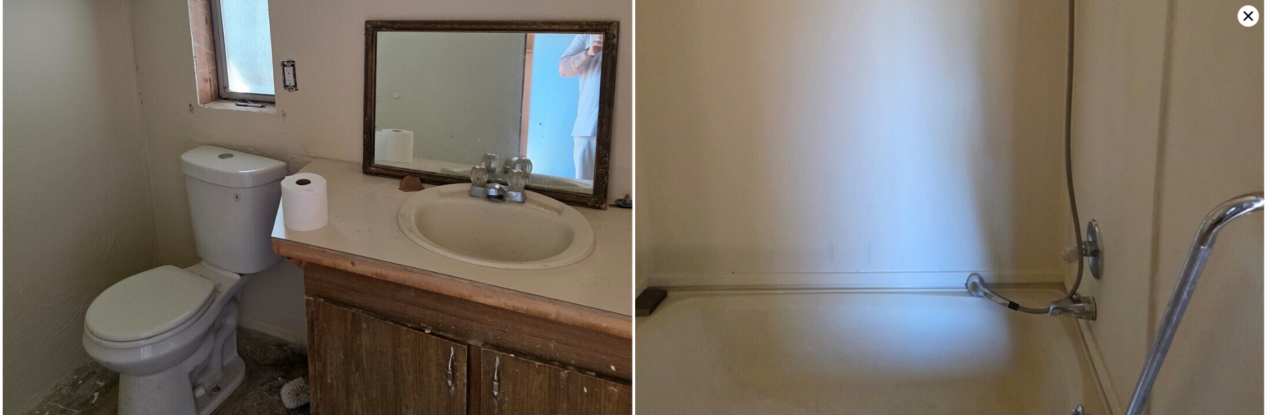
click at [1246, 22] on icon at bounding box center [1247, 15] width 21 height 21
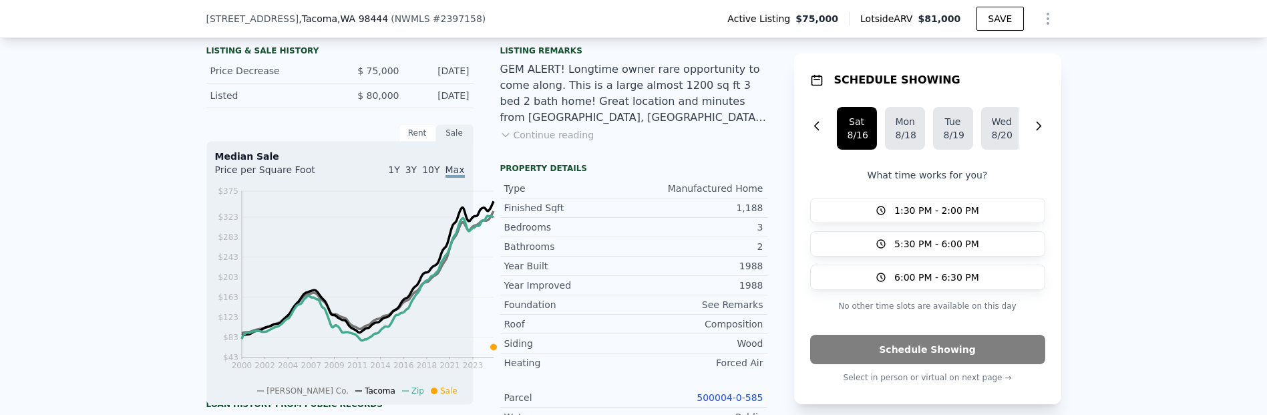
scroll to position [365, 0]
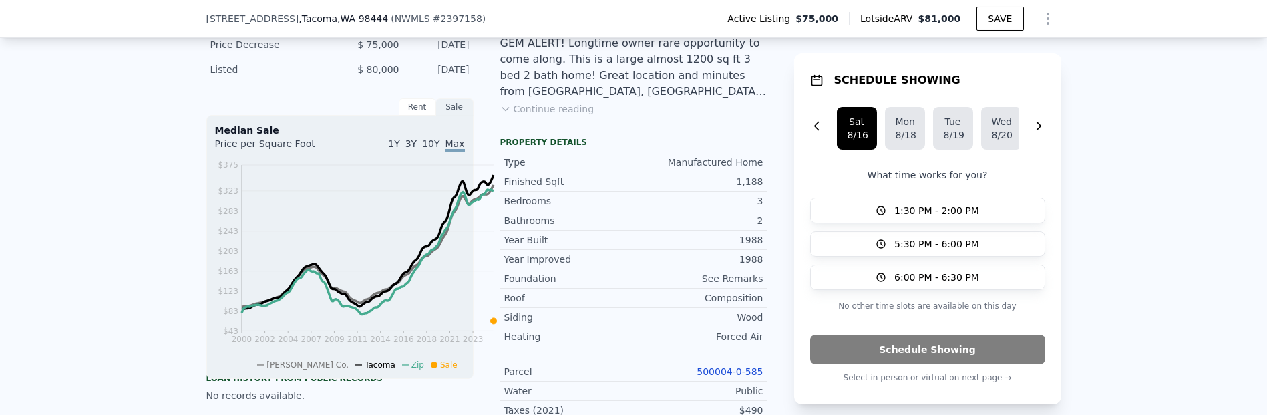
click at [536, 116] on button "Continue reading" at bounding box center [547, 108] width 94 height 13
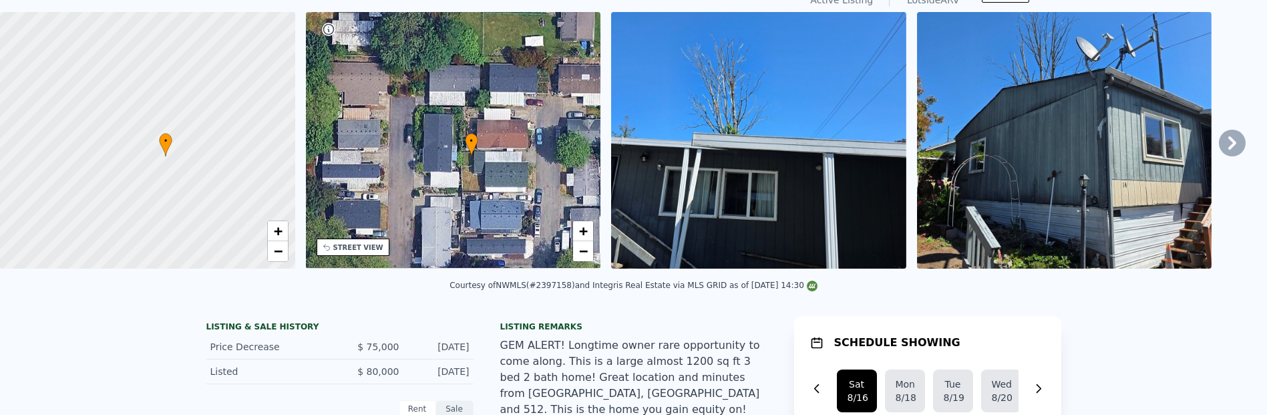
scroll to position [5, 0]
